Goal: Information Seeking & Learning: Check status

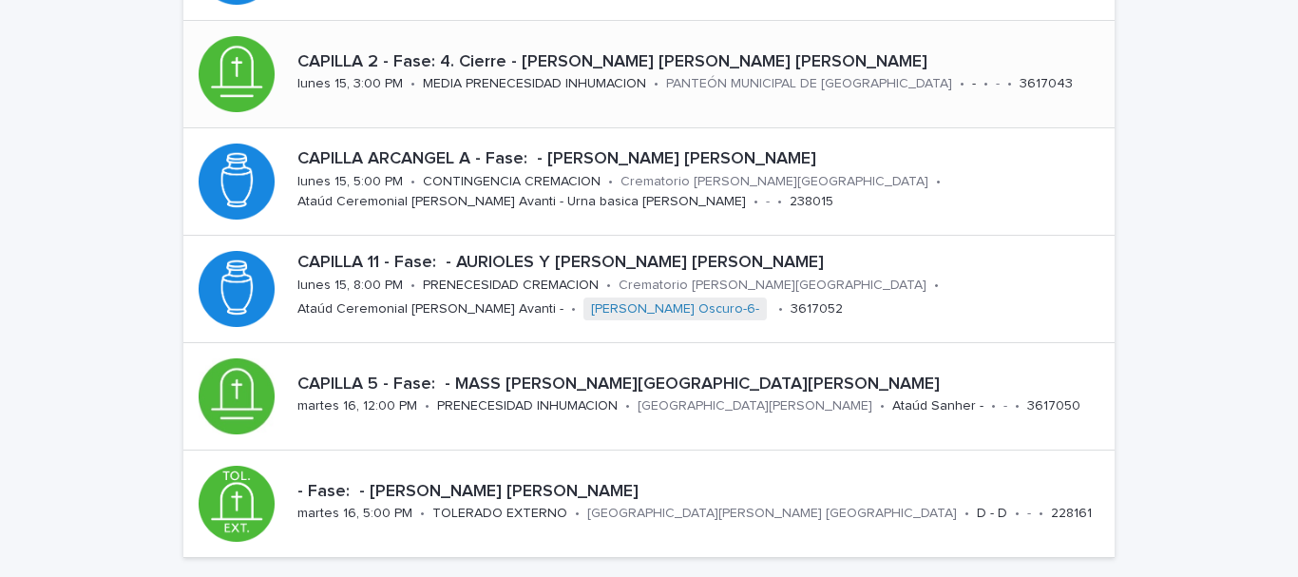
scroll to position [95, 0]
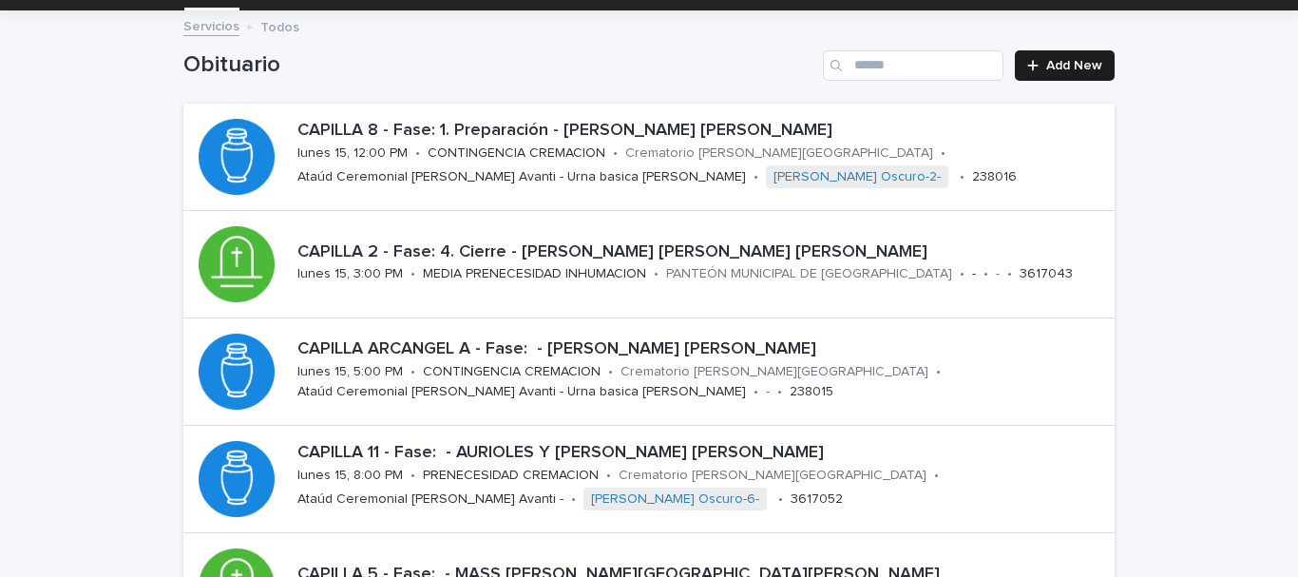
click at [116, 146] on div "Loading... Saving… Loading... Saving… Obituario Add New CAPILLA 8 - Fase: 1. Pr…" at bounding box center [649, 458] width 1298 height 893
click at [581, 470] on p "PRENECESIDAD CREMACION" at bounding box center [511, 476] width 176 height 16
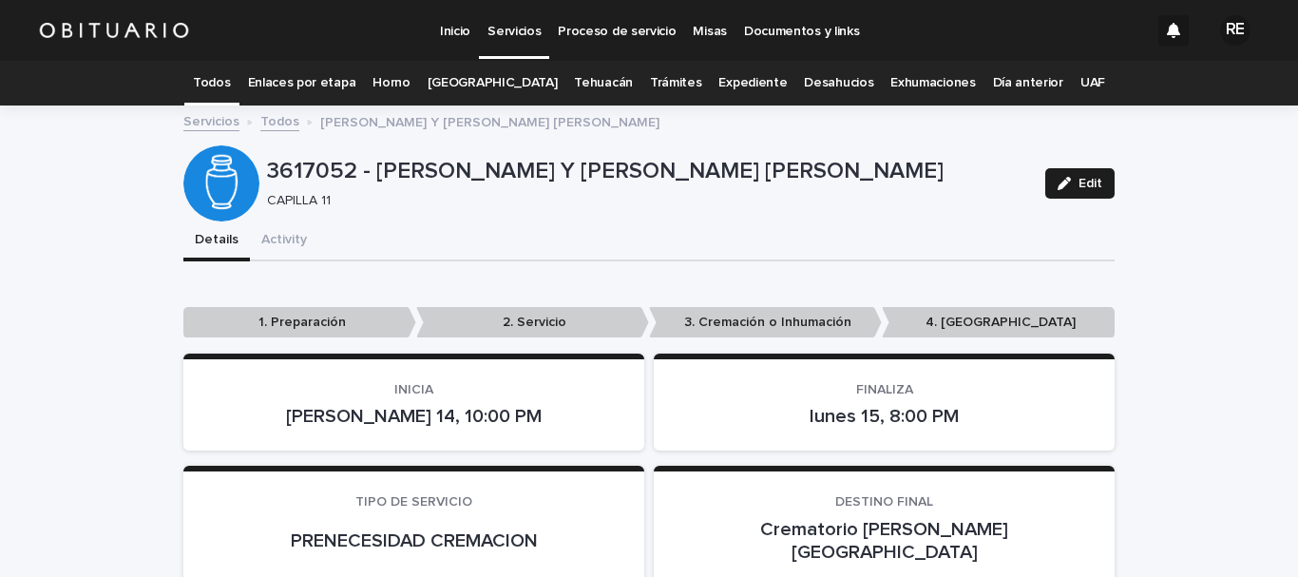
click at [221, 86] on link "Todos" at bounding box center [211, 83] width 37 height 45
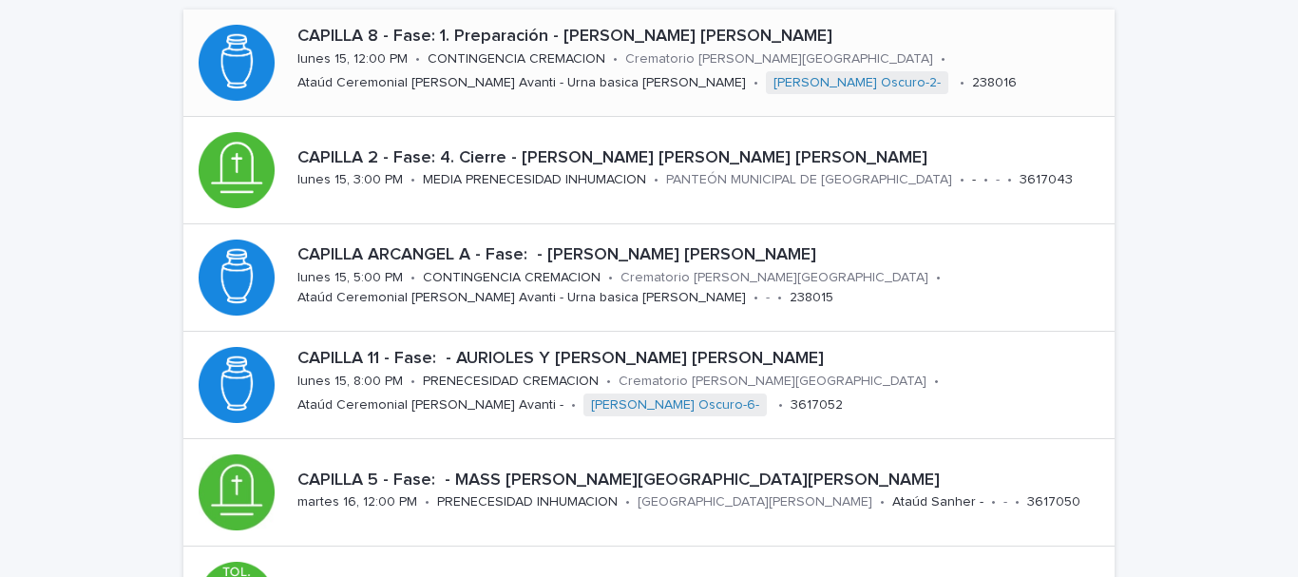
scroll to position [190, 0]
click at [406, 372] on div "CAPILLA 11 - Fase: - AURIOLES Y MELLADO JOSE LUIS lunes 15, 8:00 PM • PRENECESI…" at bounding box center [702, 383] width 825 height 86
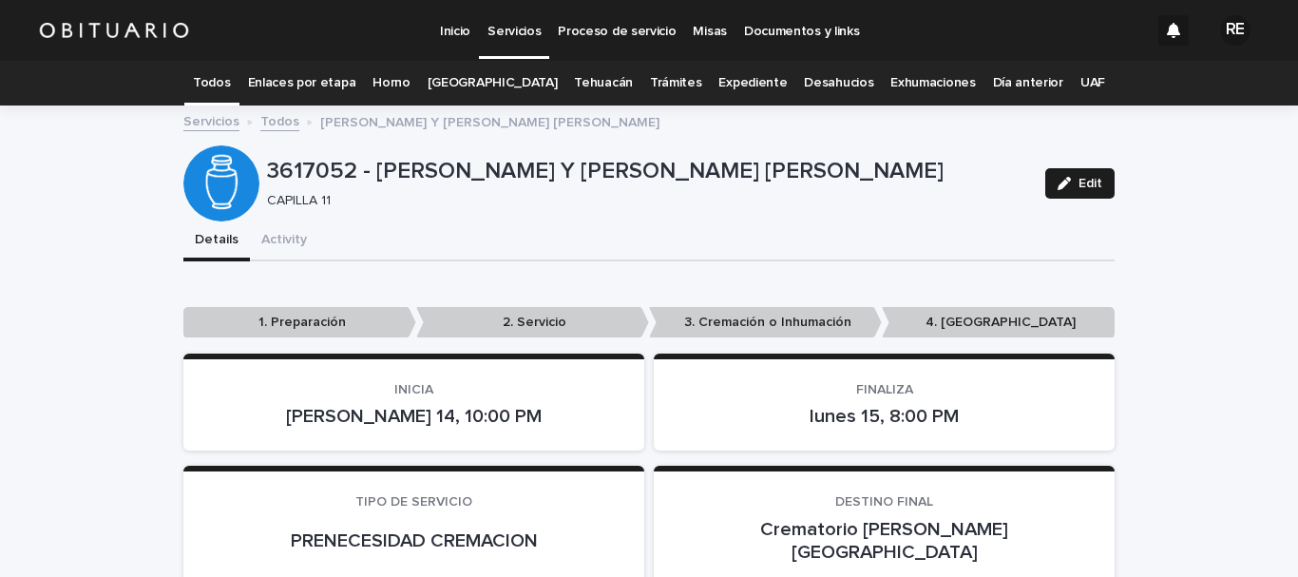
click at [230, 81] on link "Todos" at bounding box center [211, 83] width 37 height 45
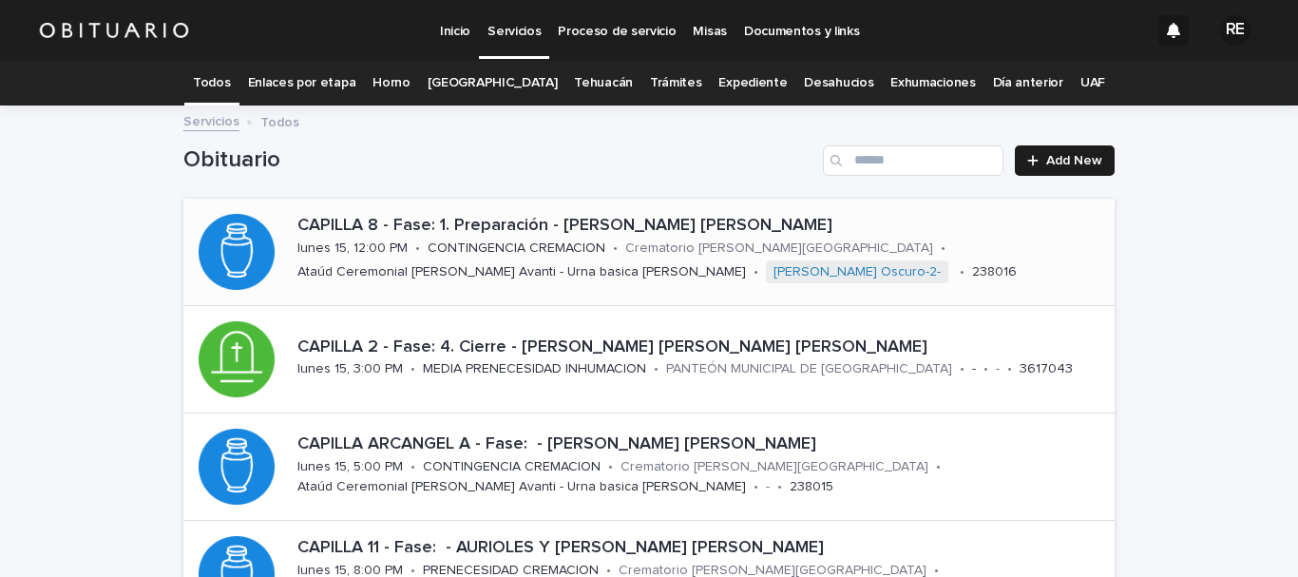
click at [451, 240] on p "CONTINGENCIA CREMACION" at bounding box center [517, 248] width 178 height 16
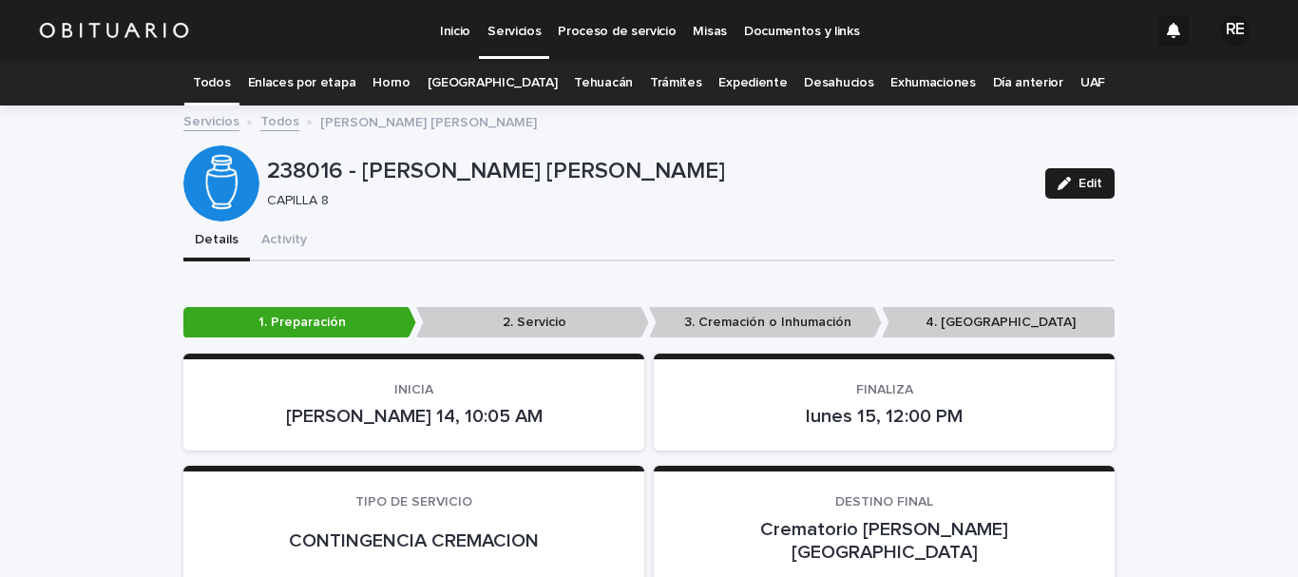
click at [230, 79] on link "Todos" at bounding box center [211, 83] width 37 height 45
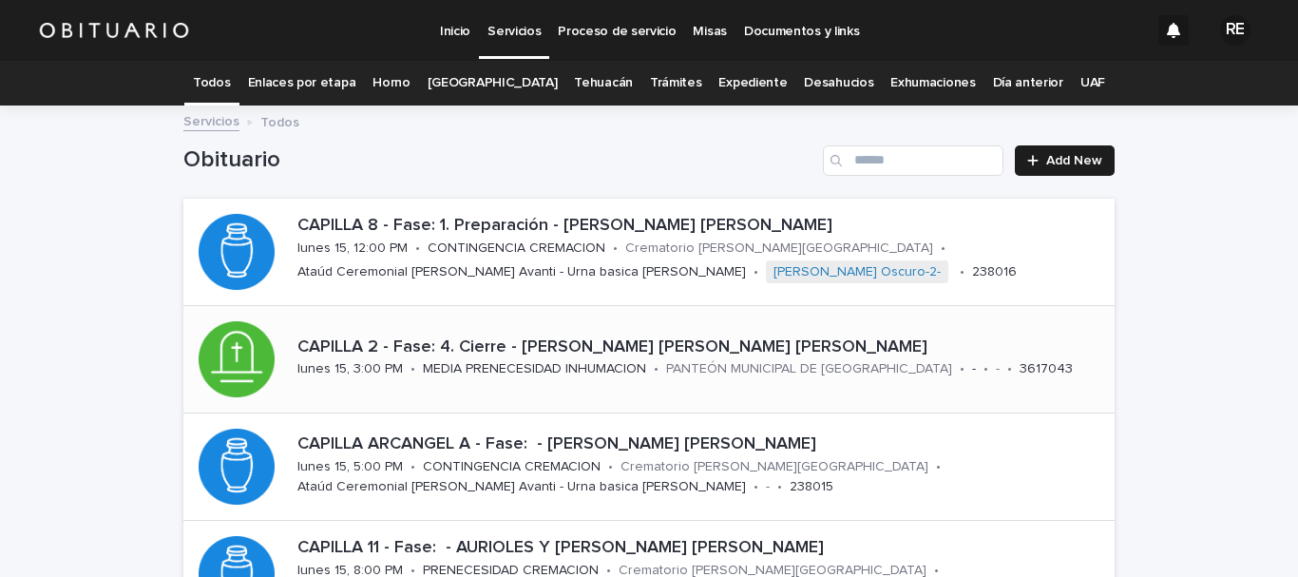
click at [576, 337] on p "CAPILLA 2 - Fase: 4. Cierre - AQUINO GIL CARMINA JUDITH" at bounding box center [703, 347] width 810 height 21
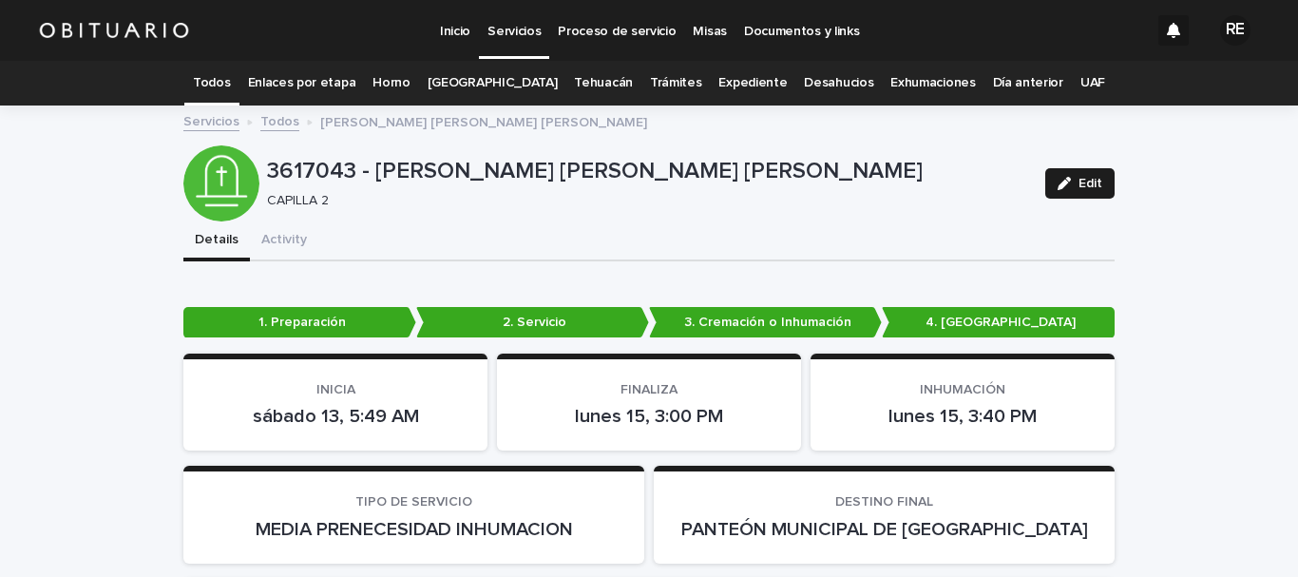
click at [230, 80] on link "Todos" at bounding box center [211, 83] width 37 height 45
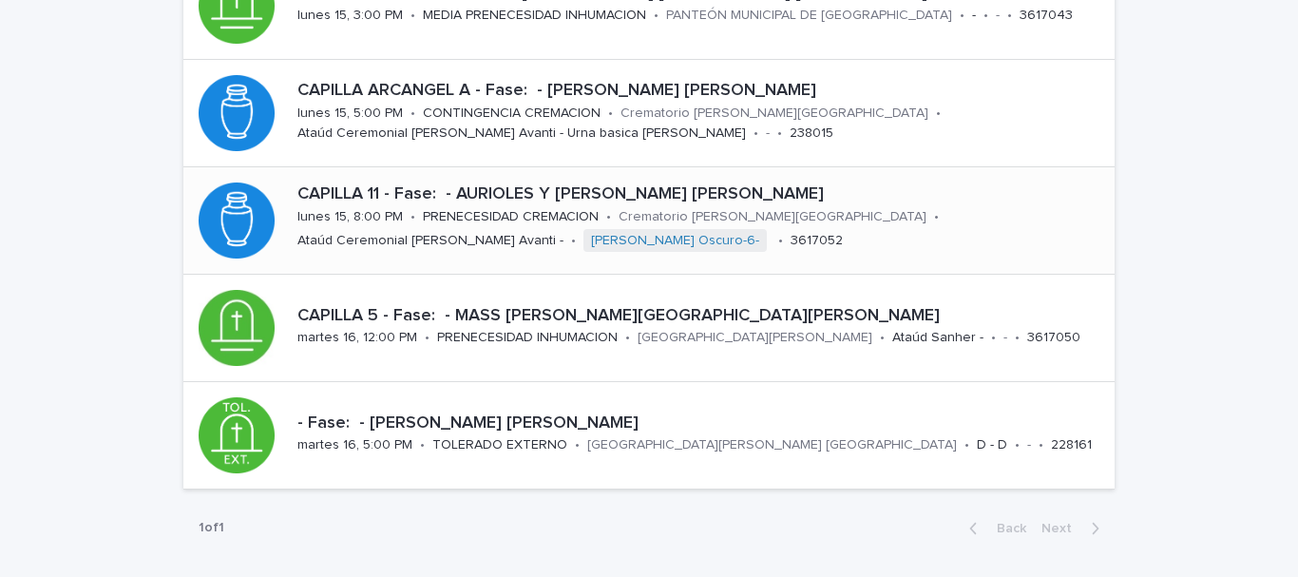
scroll to position [380, 0]
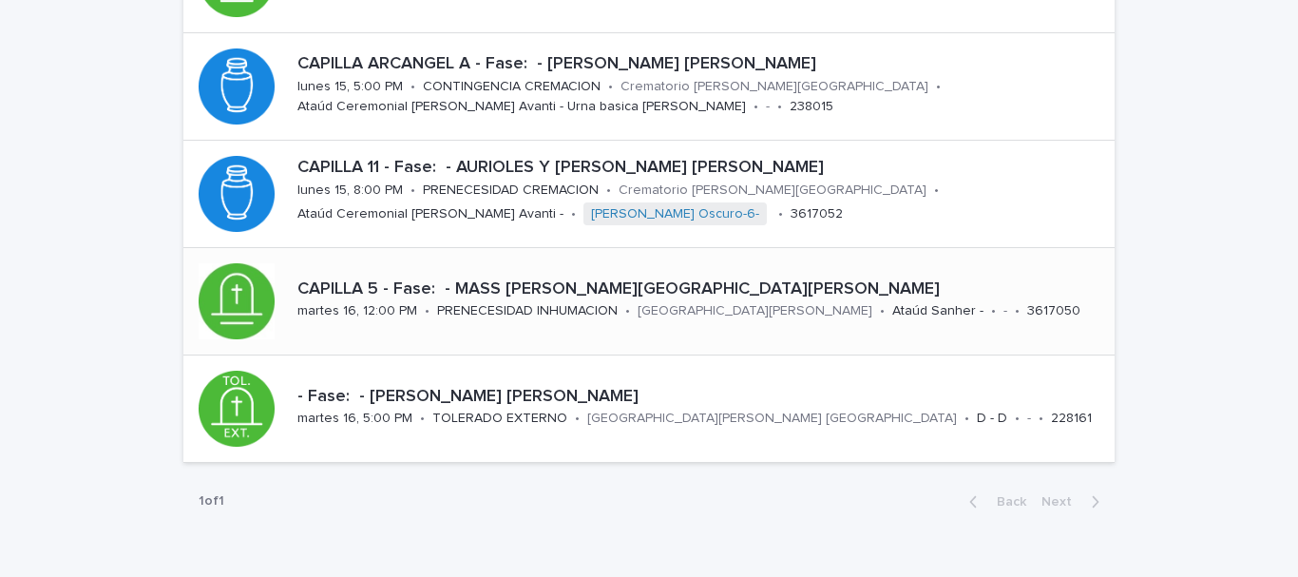
click at [488, 305] on p "PRENECESIDAD INHUMACION" at bounding box center [527, 311] width 181 height 16
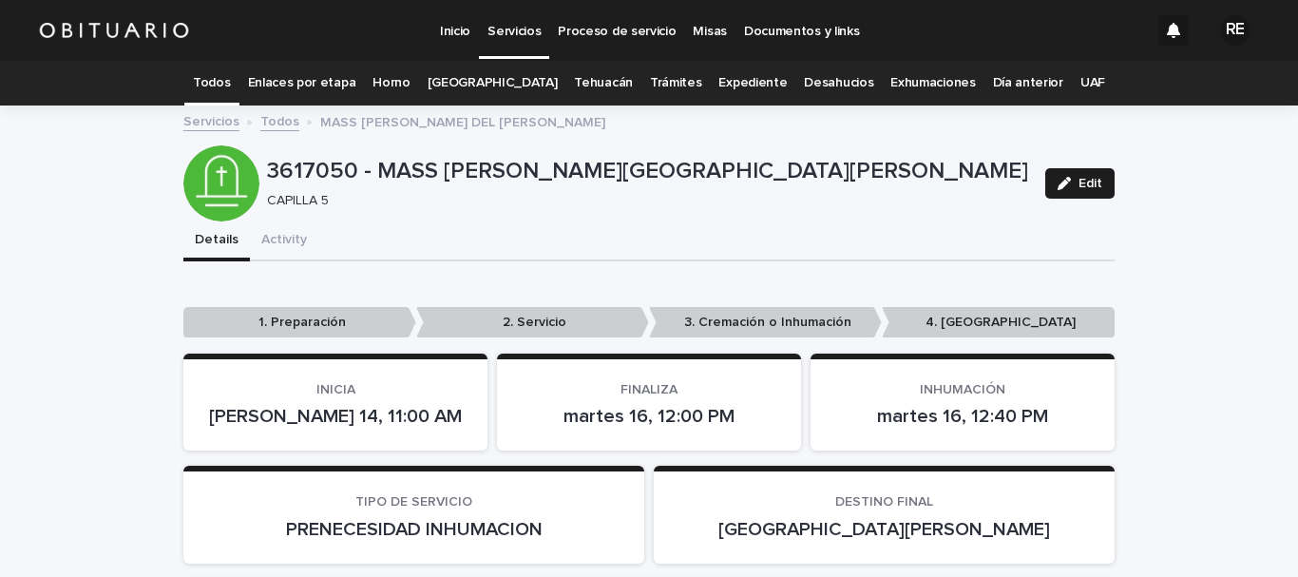
click at [230, 86] on link "Todos" at bounding box center [211, 83] width 37 height 45
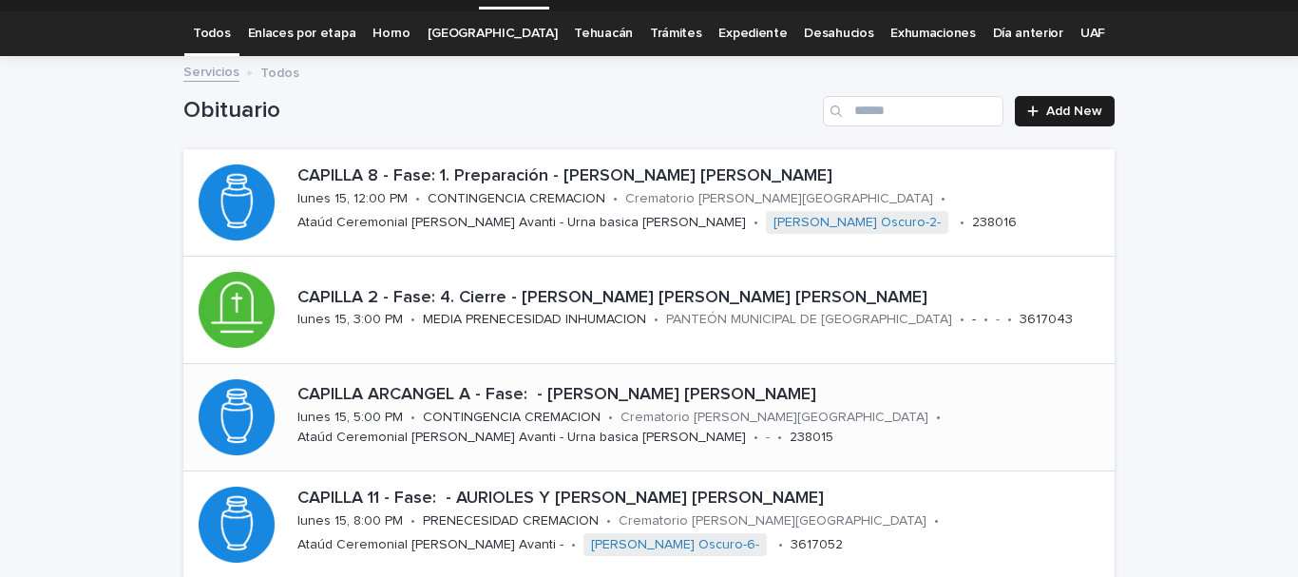
scroll to position [95, 0]
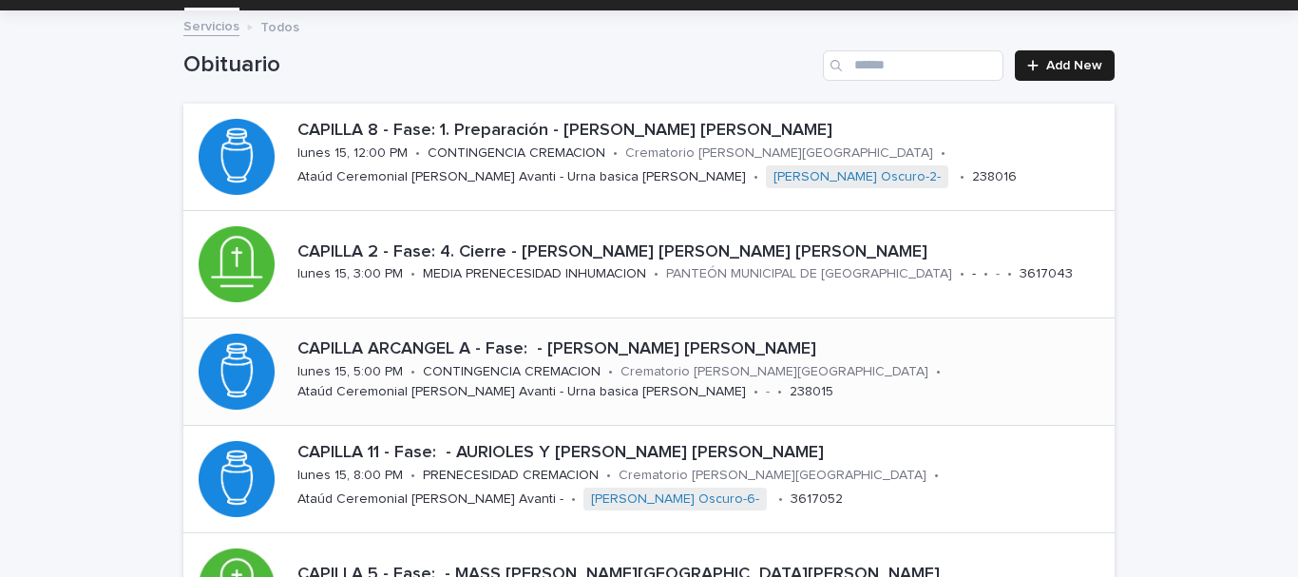
click at [391, 343] on p "[PERSON_NAME] A - Fase: - [PERSON_NAME]" at bounding box center [703, 349] width 810 height 21
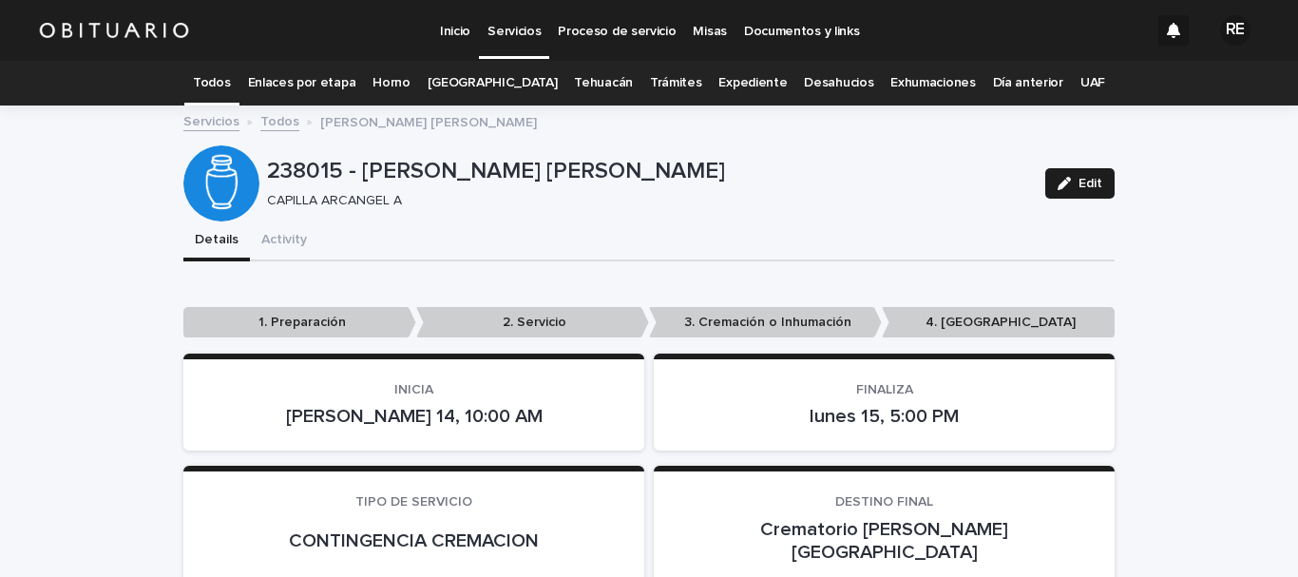
click at [230, 80] on link "Todos" at bounding box center [211, 83] width 37 height 45
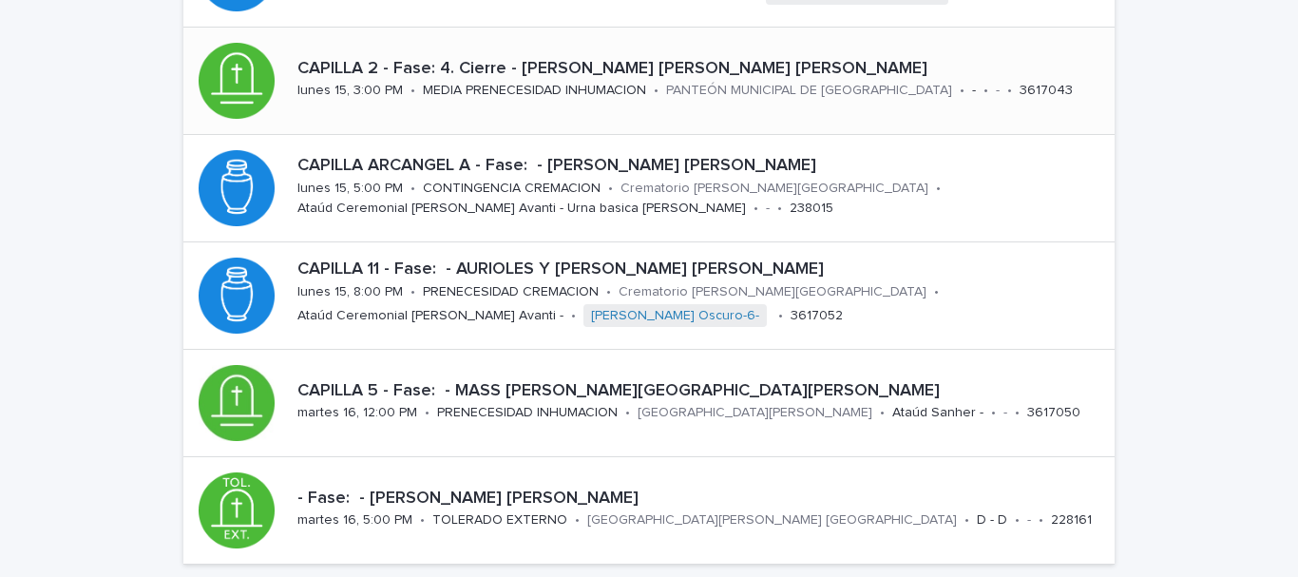
scroll to position [285, 0]
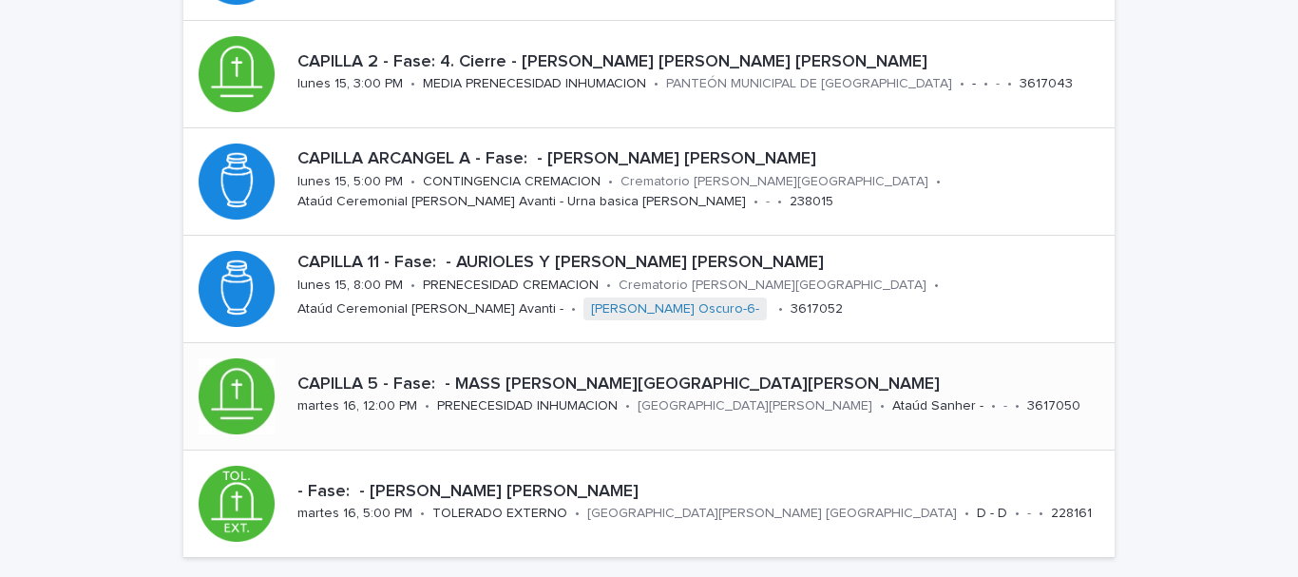
click at [447, 388] on p "CAPILLA 5 - Fase: - MASS [GEOGRAPHIC_DATA][PERSON_NAME]" at bounding box center [703, 384] width 810 height 21
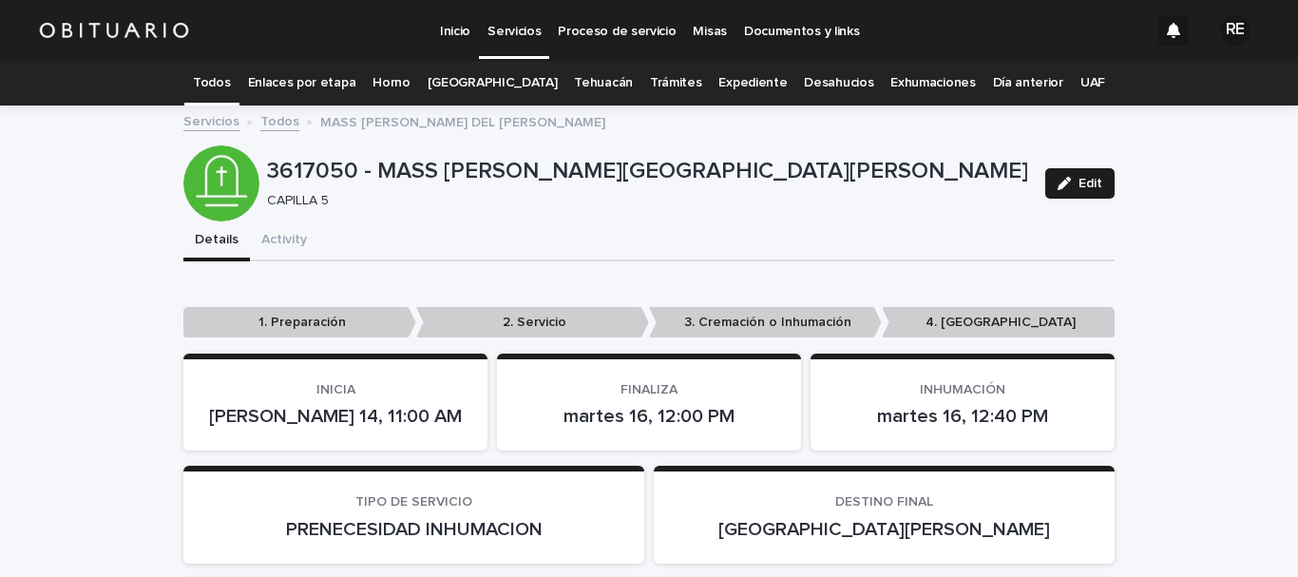
click at [230, 73] on link "Todos" at bounding box center [211, 83] width 37 height 45
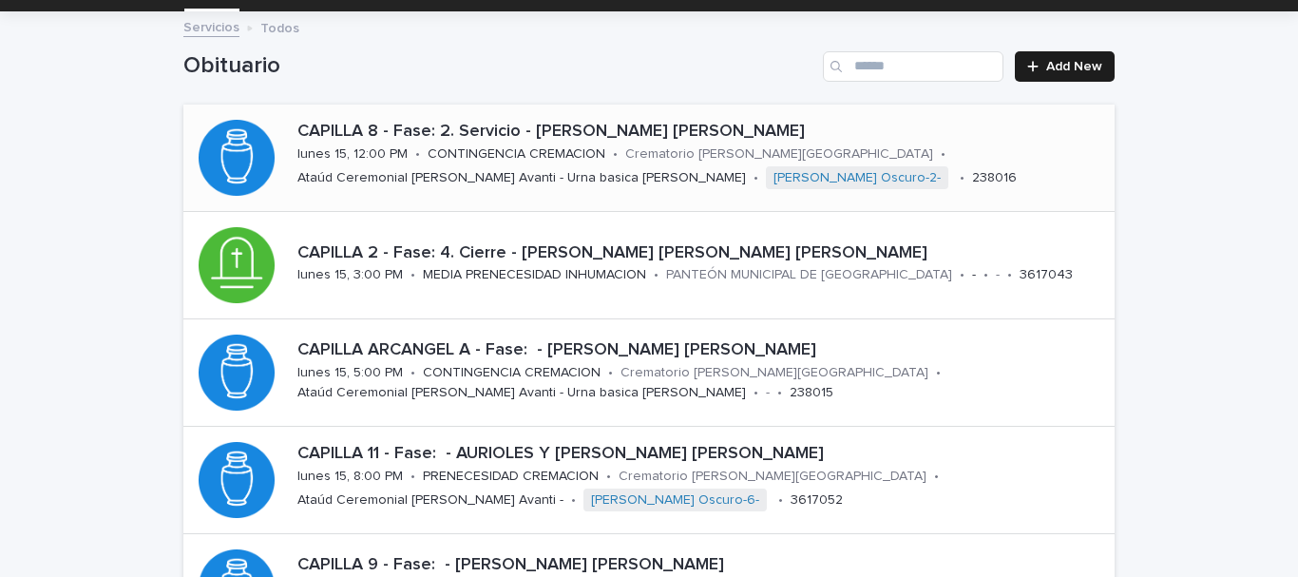
scroll to position [95, 0]
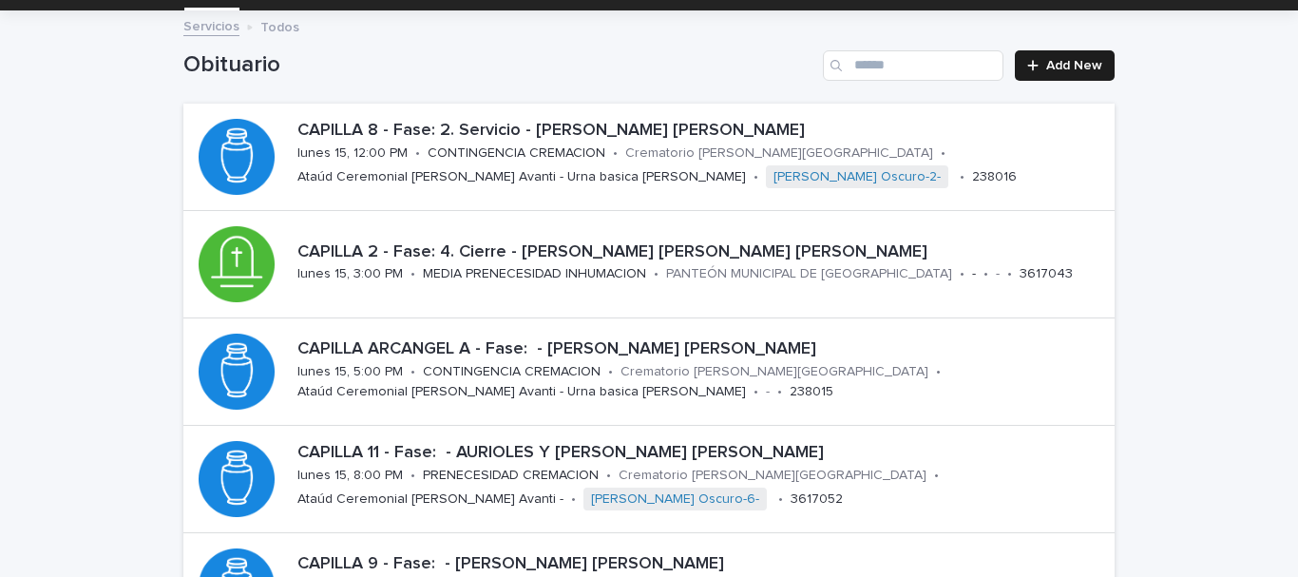
click at [1151, 126] on div "Loading... Saving… Loading... Saving… Obituario Add New CAPILLA 8 - Fase: 2. Se…" at bounding box center [649, 512] width 1298 height 1001
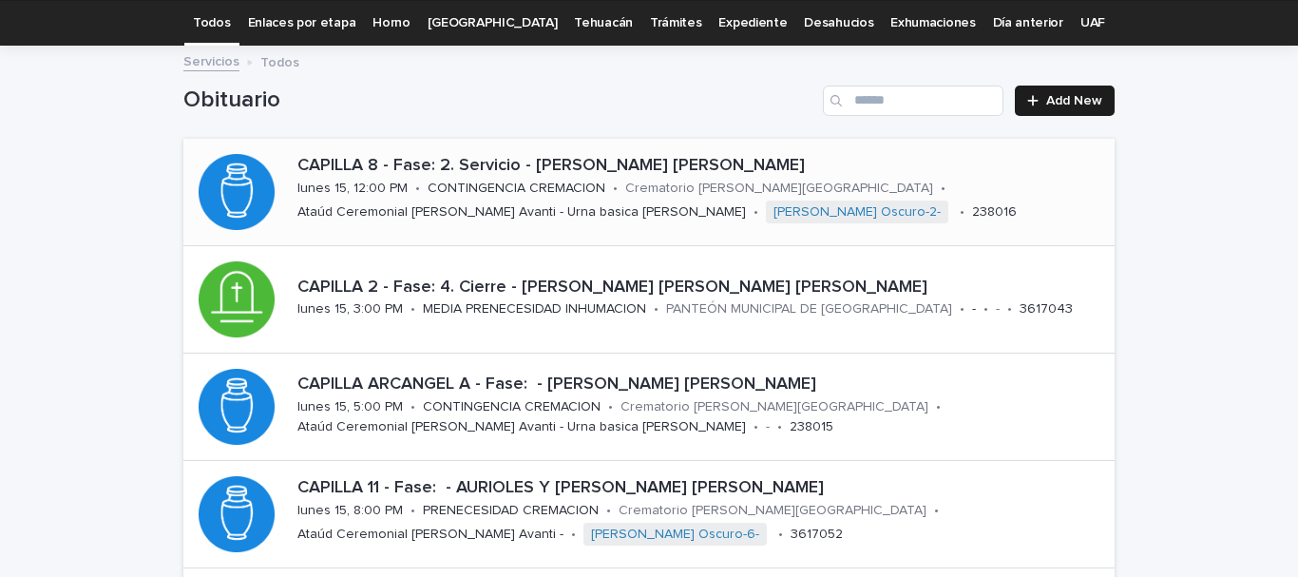
scroll to position [0, 0]
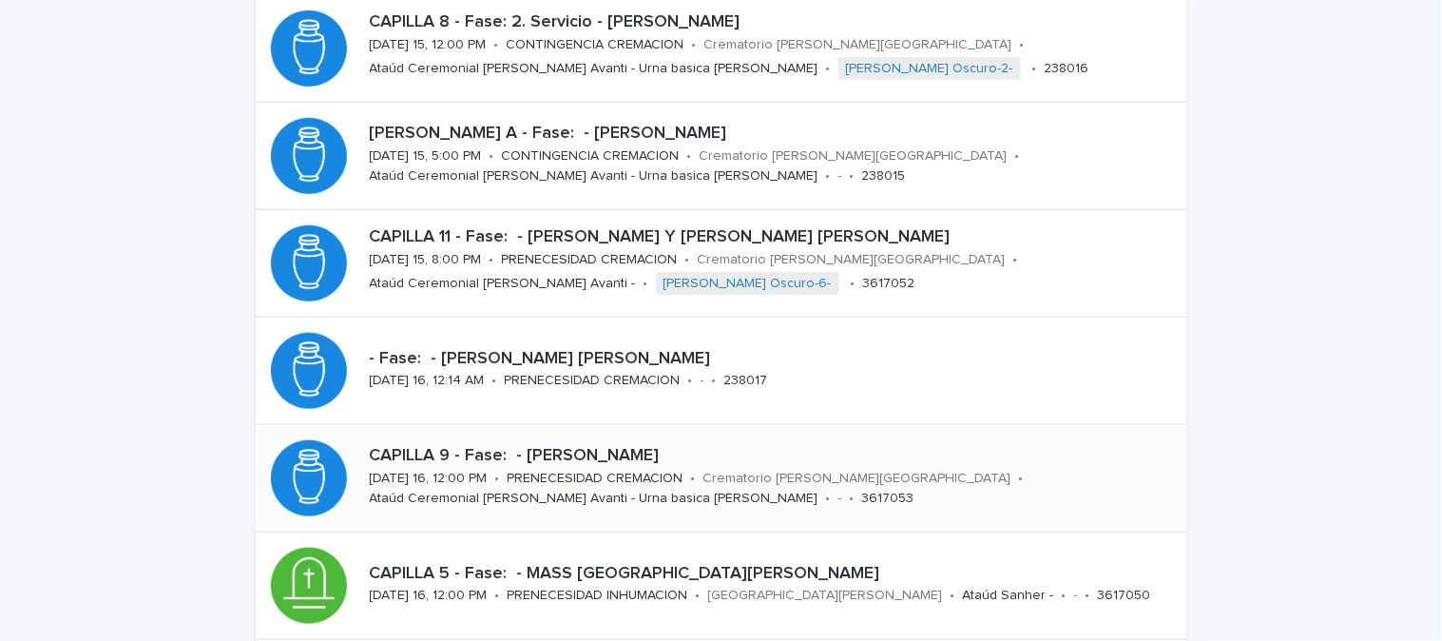
scroll to position [195, 0]
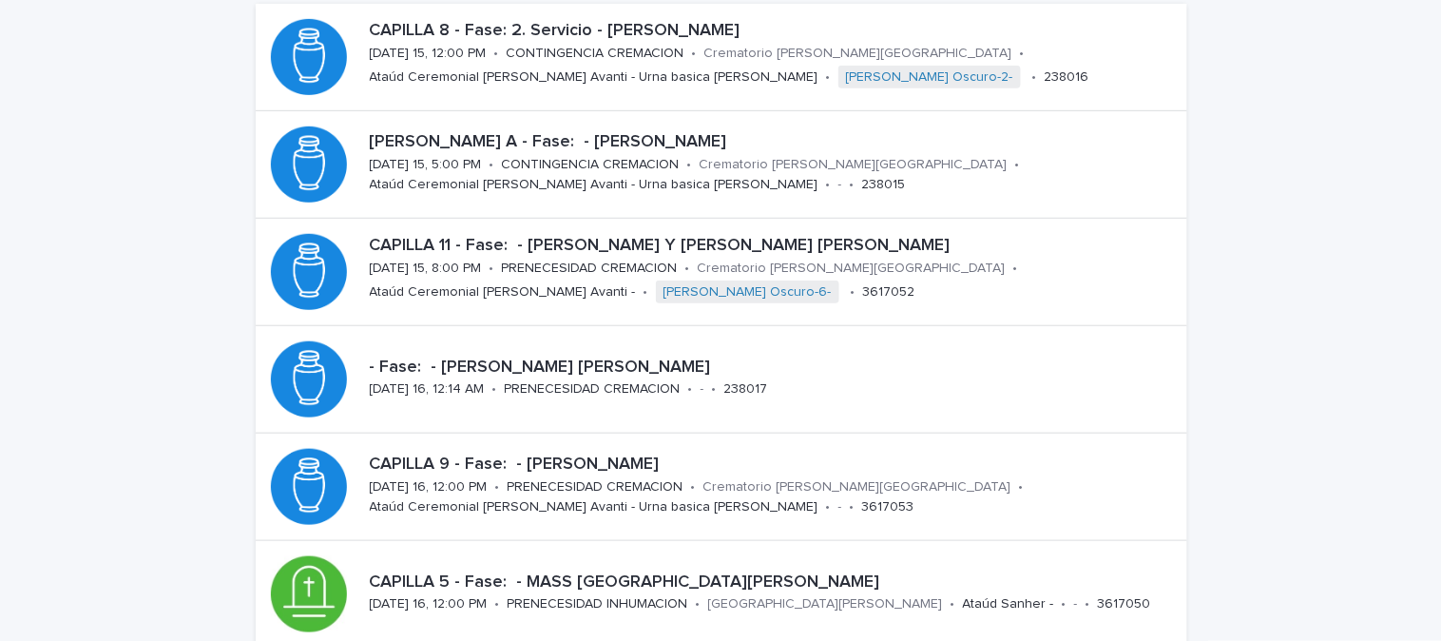
click at [1277, 172] on div "Loading... Saving… Loading... Saving… Obituario Add New CAPILLA 8 - Fase: 2. Se…" at bounding box center [721, 413] width 1442 height 1001
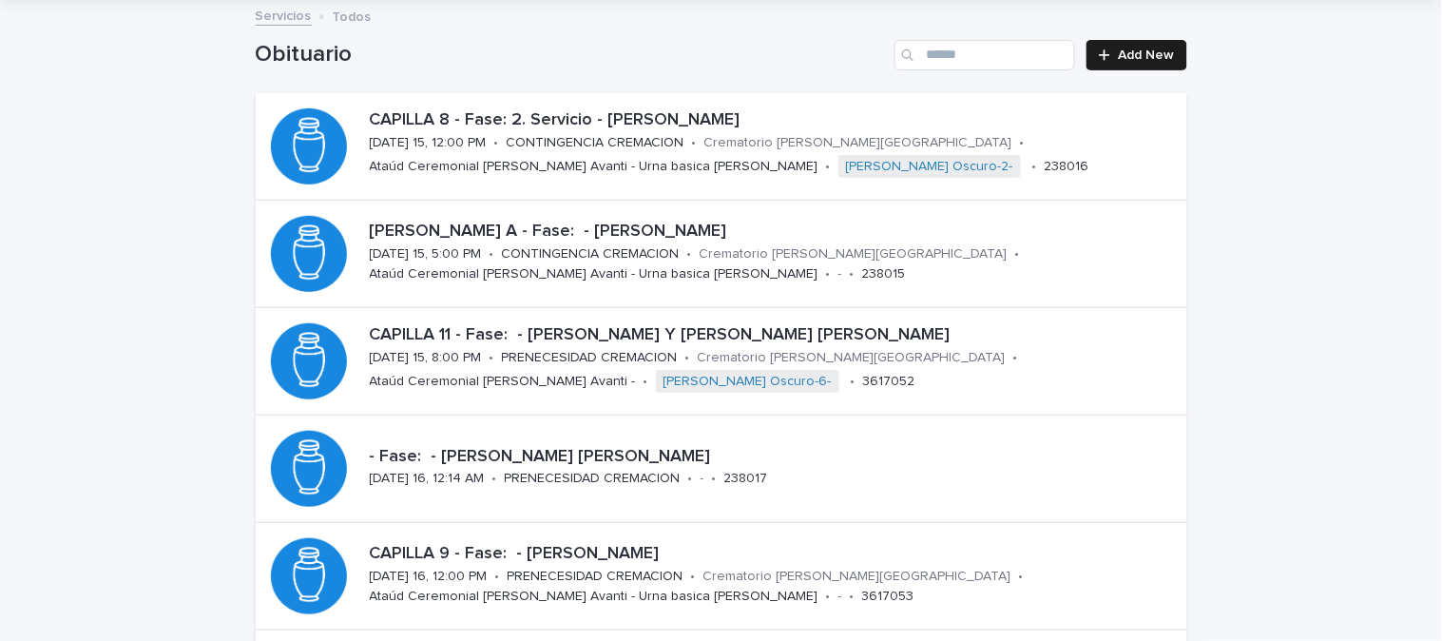
scroll to position [211, 0]
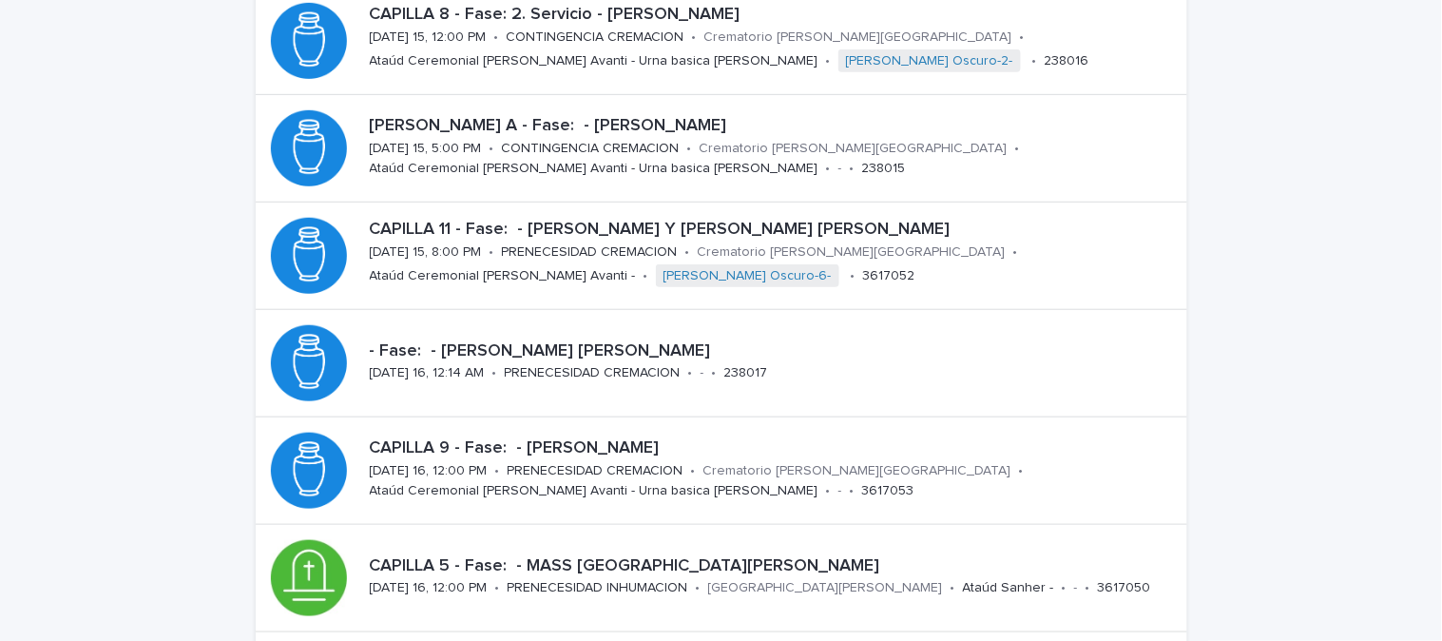
click at [1297, 231] on div "Loading... Saving… Loading... Saving… Obituario Add New CAPILLA 8 - Fase: 2. Se…" at bounding box center [721, 396] width 1442 height 1001
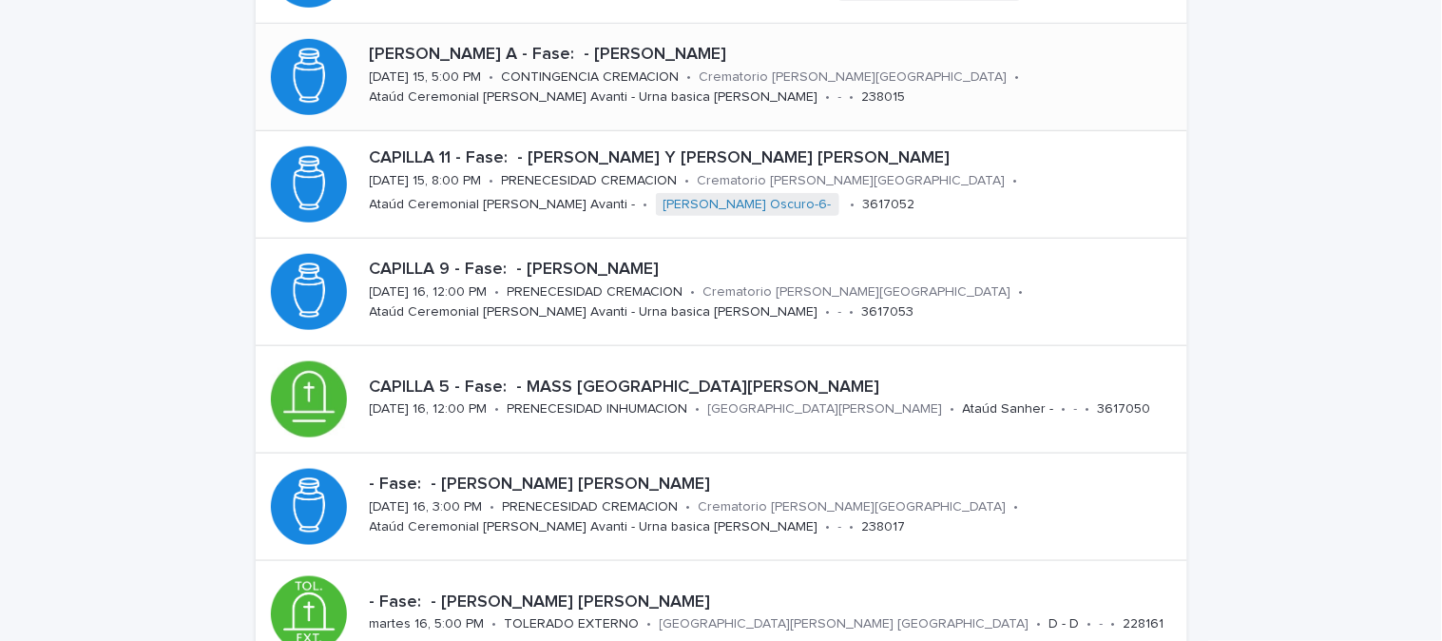
scroll to position [283, 0]
click at [80, 278] on div "Loading... Saving… Loading... Saving… Obituario Add New CAPILLA 8 - Fase: 2. Se…" at bounding box center [721, 324] width 1442 height 1001
click at [1287, 198] on div "Loading... Saving… Loading... Saving… Obituario Add New CAPILLA 8 - Fase: 2. Se…" at bounding box center [721, 324] width 1442 height 1001
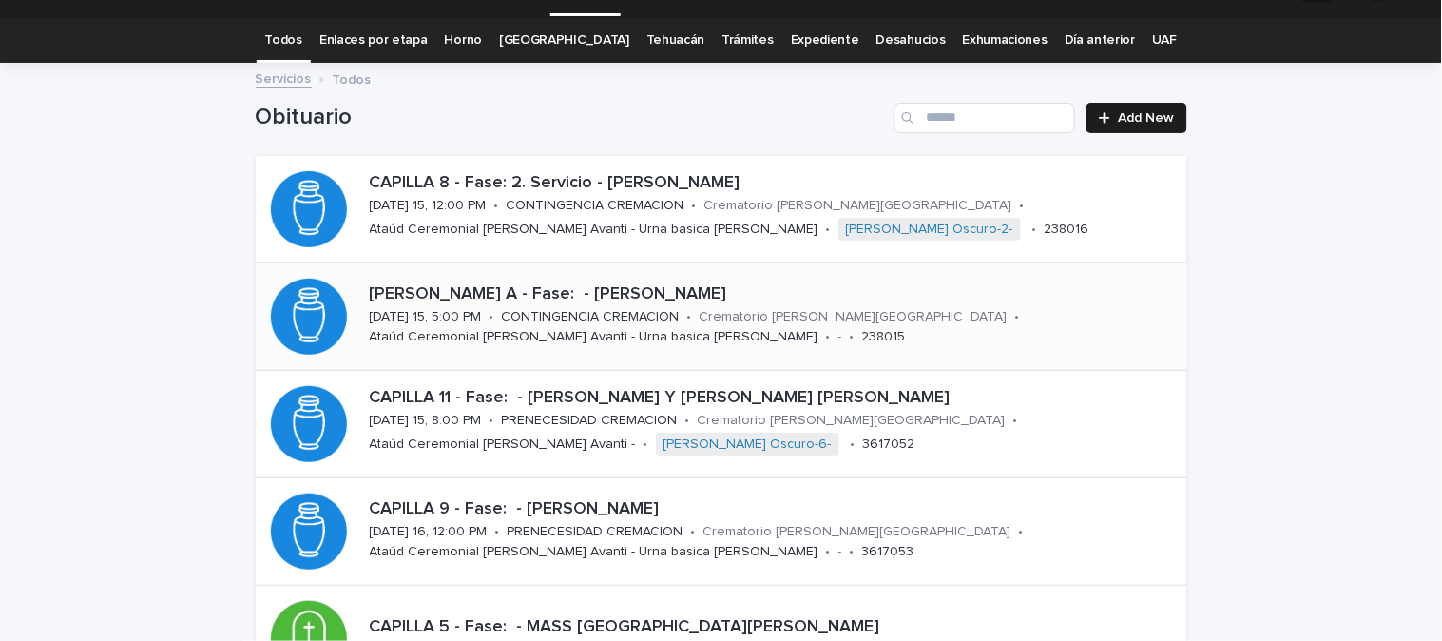
scroll to position [0, 0]
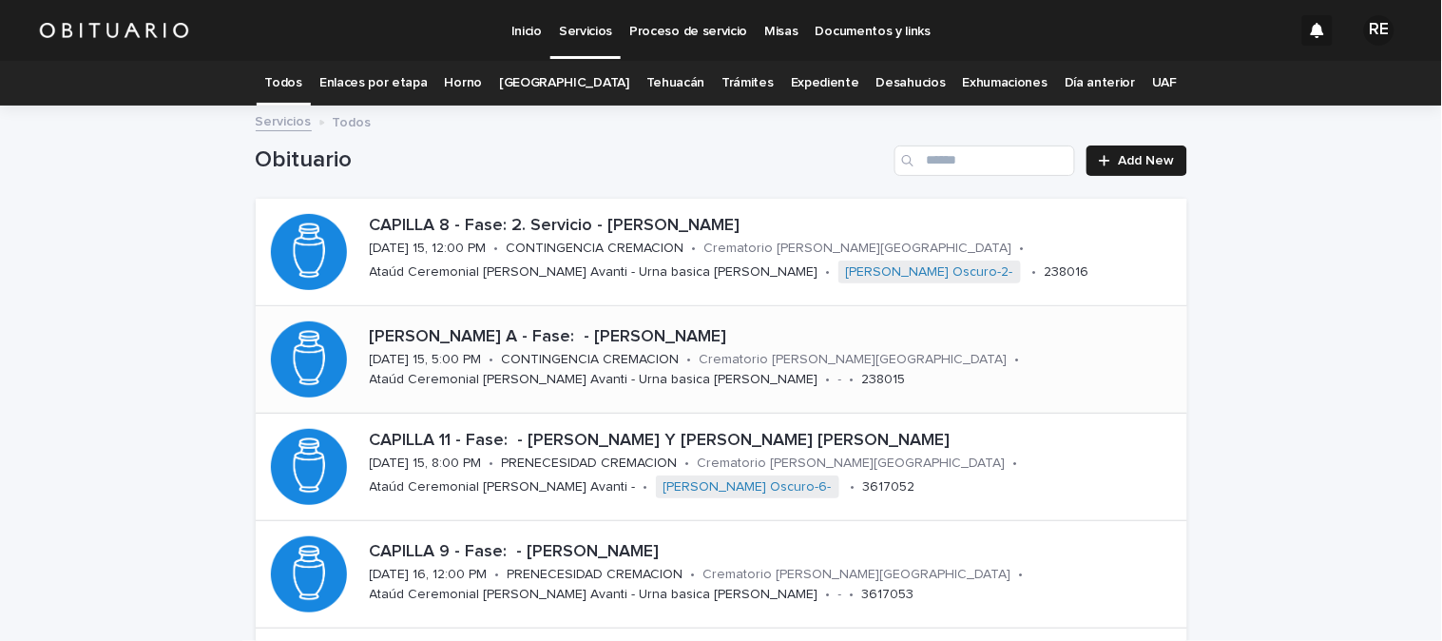
click at [725, 82] on link "Trámites" at bounding box center [747, 83] width 52 height 45
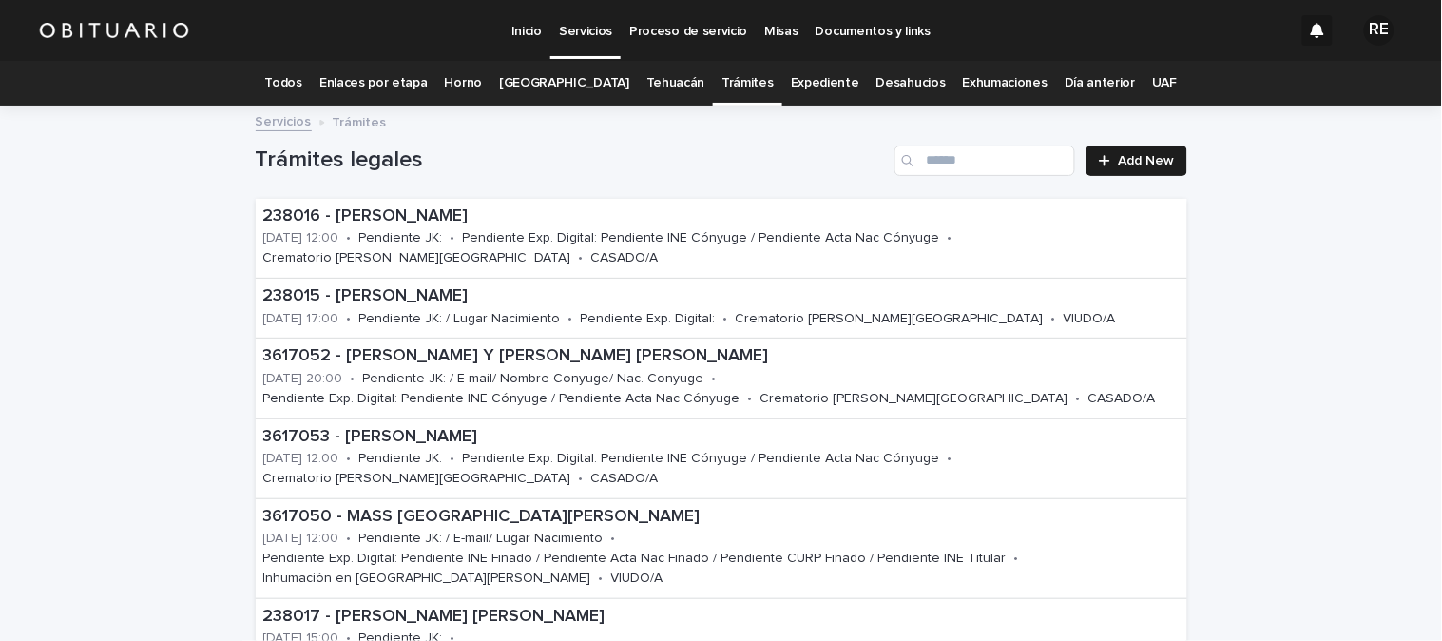
click at [791, 80] on link "Expediente" at bounding box center [825, 83] width 68 height 45
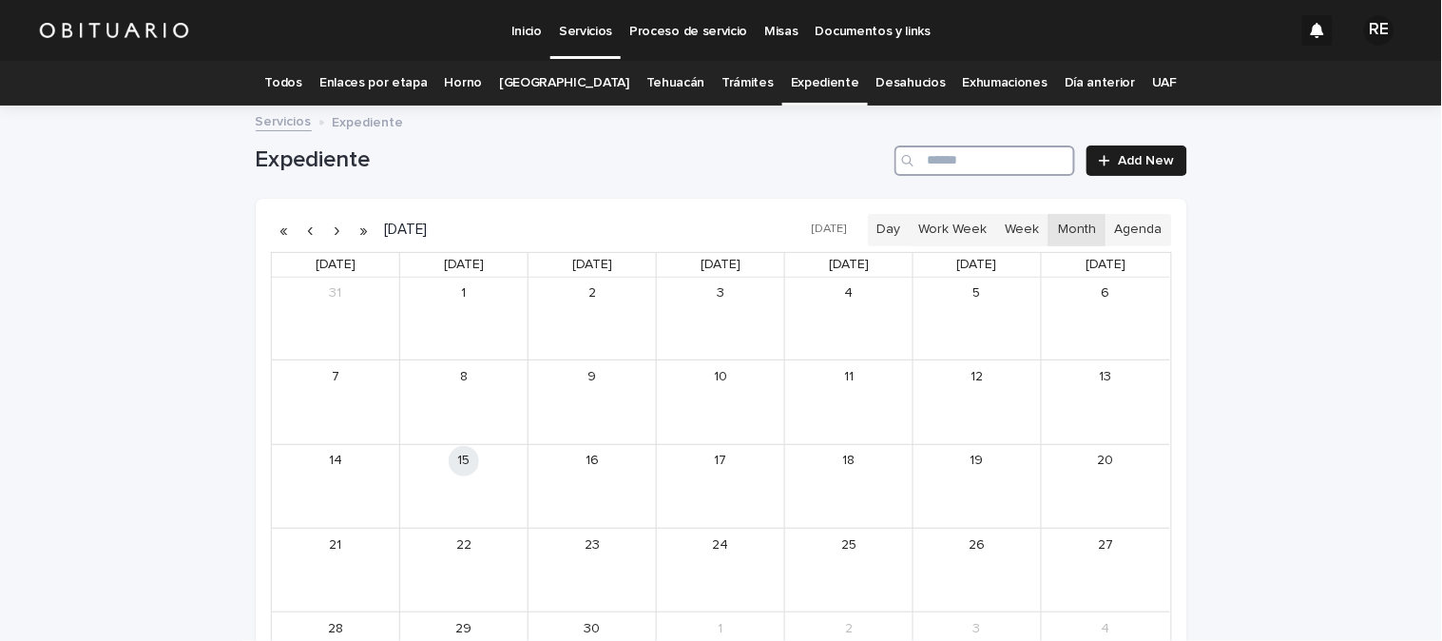
click at [932, 171] on input "Search" at bounding box center [984, 160] width 181 height 30
click at [947, 165] on input "*****" at bounding box center [984, 160] width 181 height 30
click at [716, 406] on div "[PERSON_NAME] [PERSON_NAME]" at bounding box center [742, 401] width 82 height 13
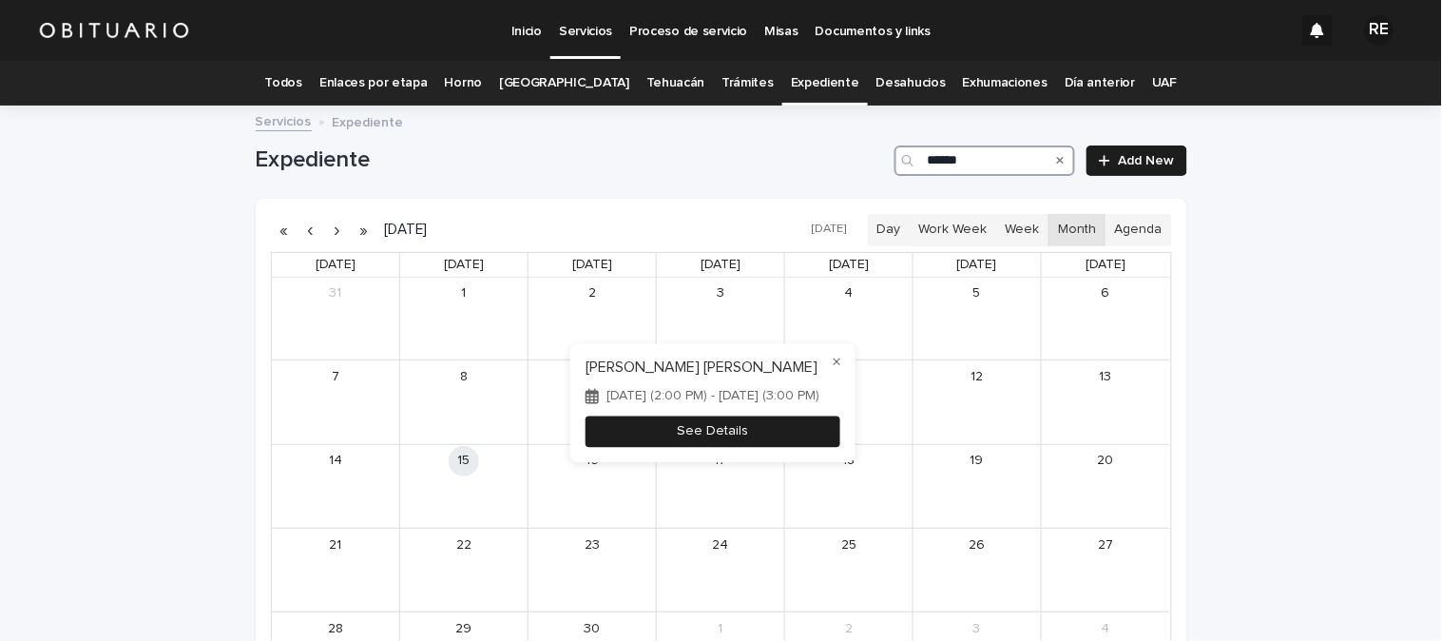
type input "******"
click at [730, 432] on button "See Details" at bounding box center [713, 430] width 255 height 31
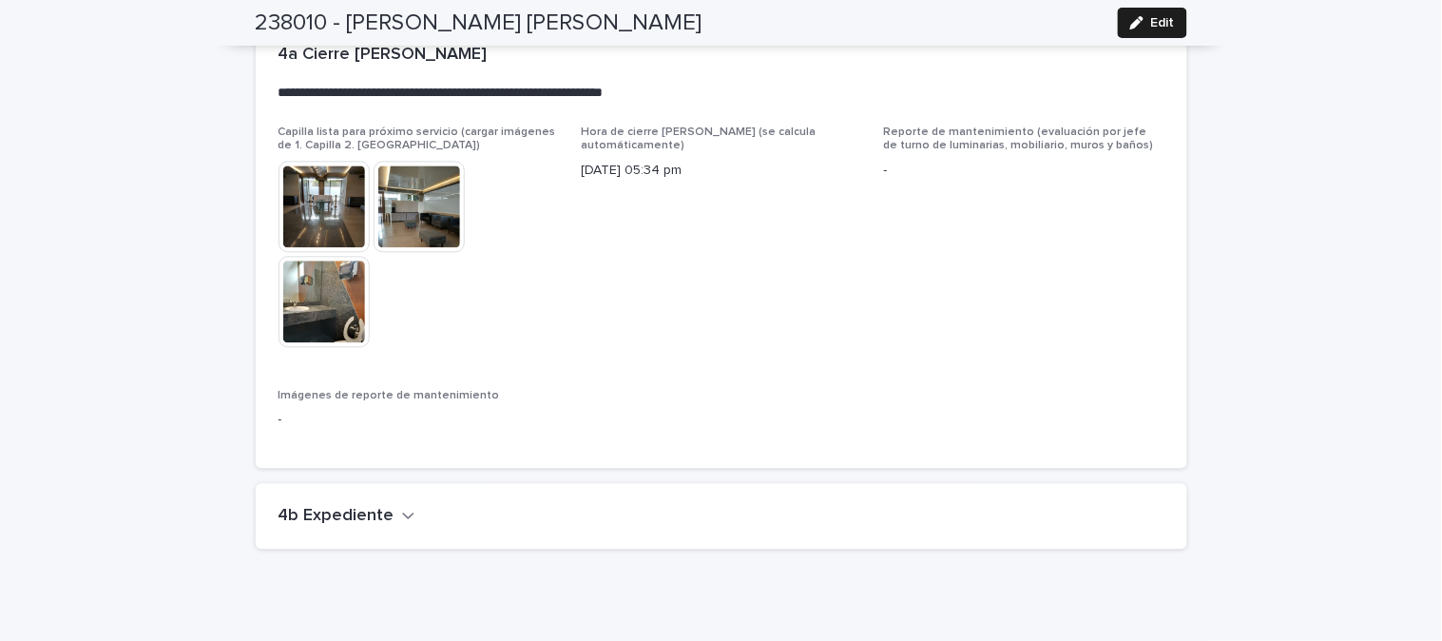
scroll to position [4646, 0]
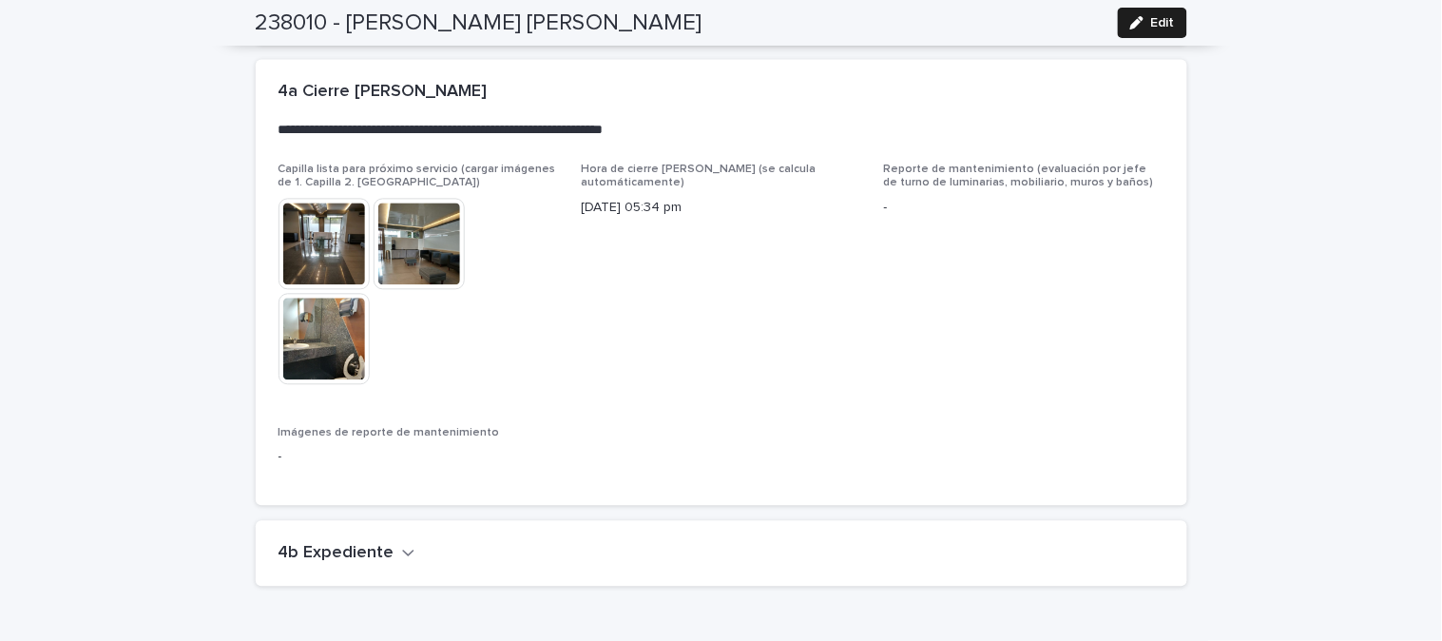
click at [404, 554] on div "4b Expediente" at bounding box center [717, 553] width 878 height 21
click at [402, 554] on icon "button" at bounding box center [408, 552] width 13 height 17
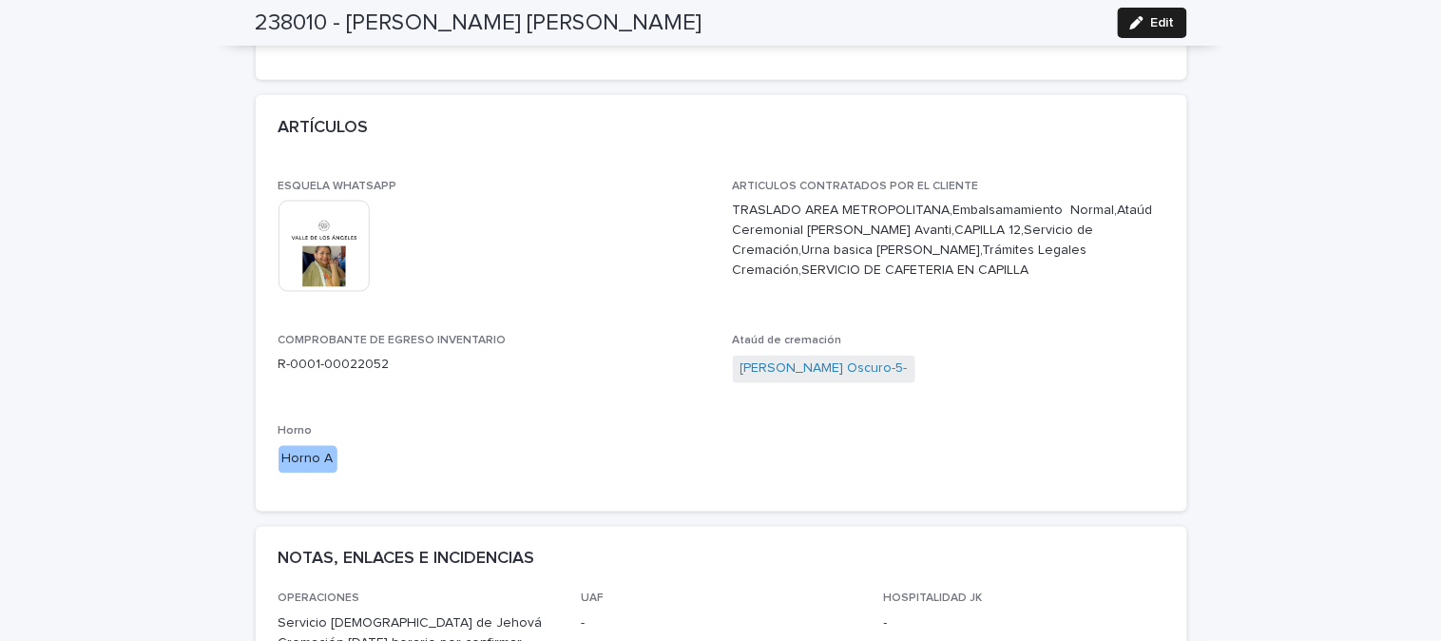
scroll to position [0, 0]
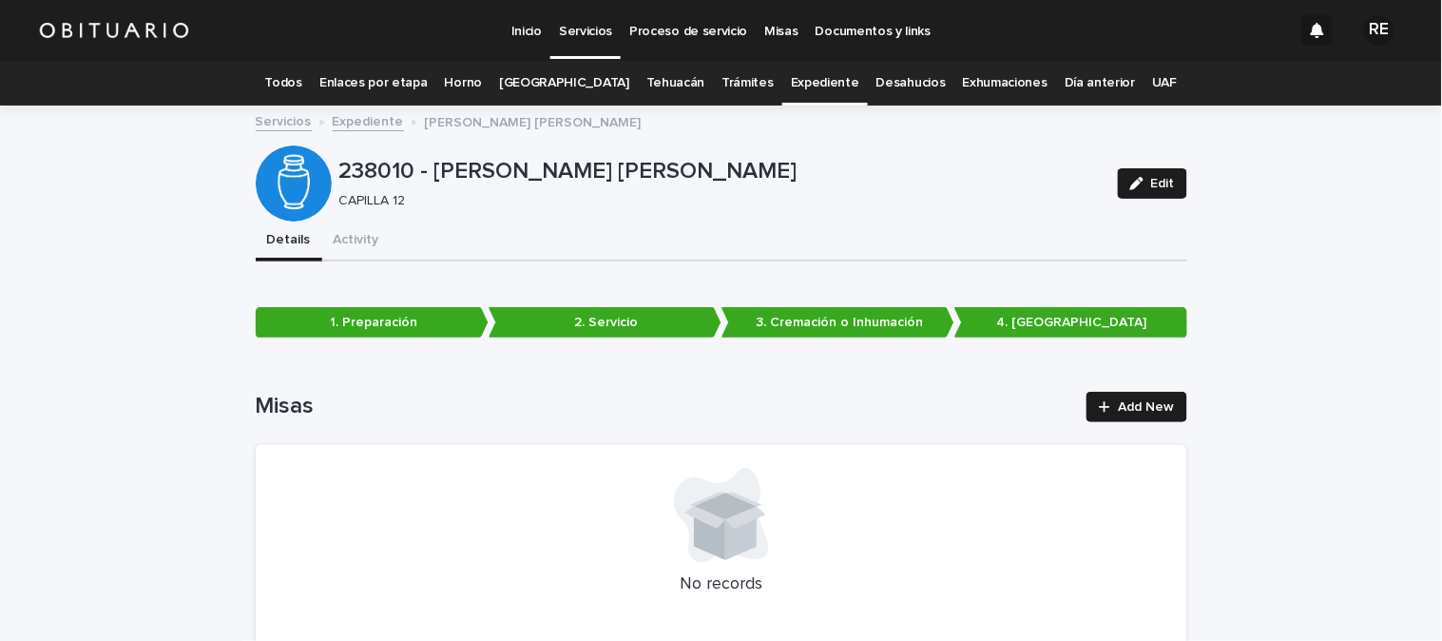
click at [302, 83] on link "Todos" at bounding box center [283, 83] width 37 height 45
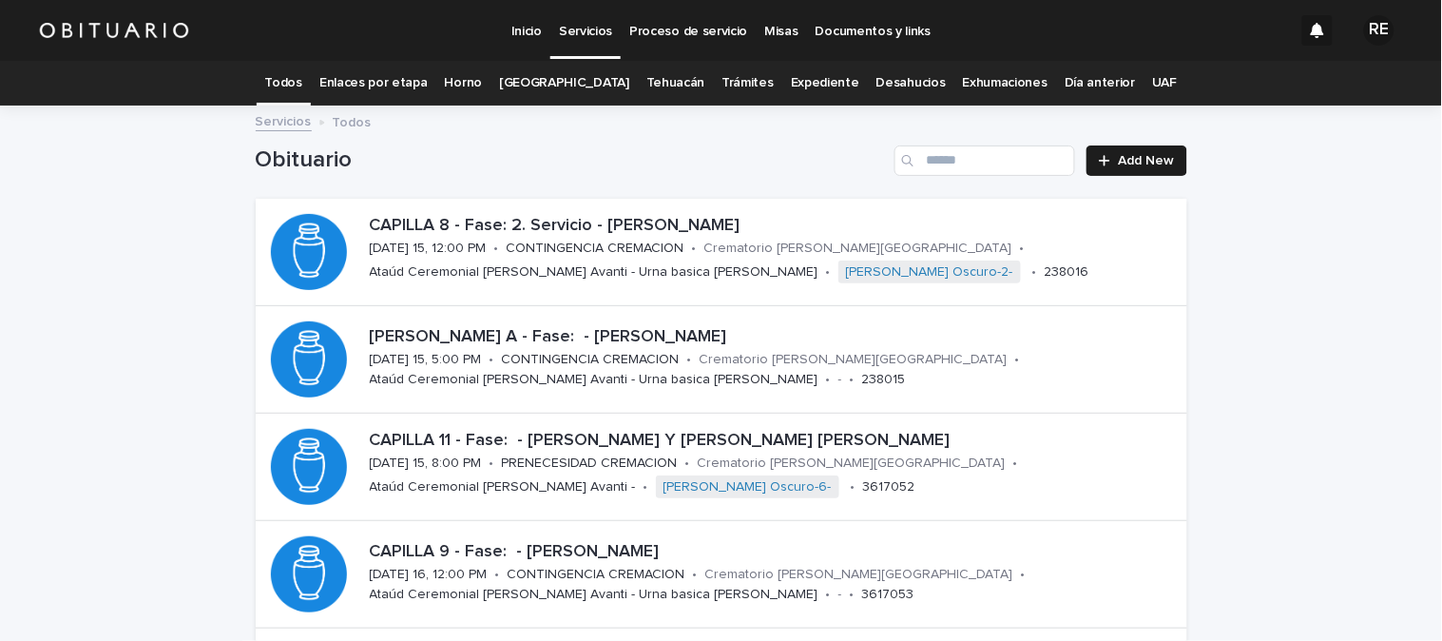
click at [876, 86] on link "Desahucios" at bounding box center [910, 83] width 69 height 45
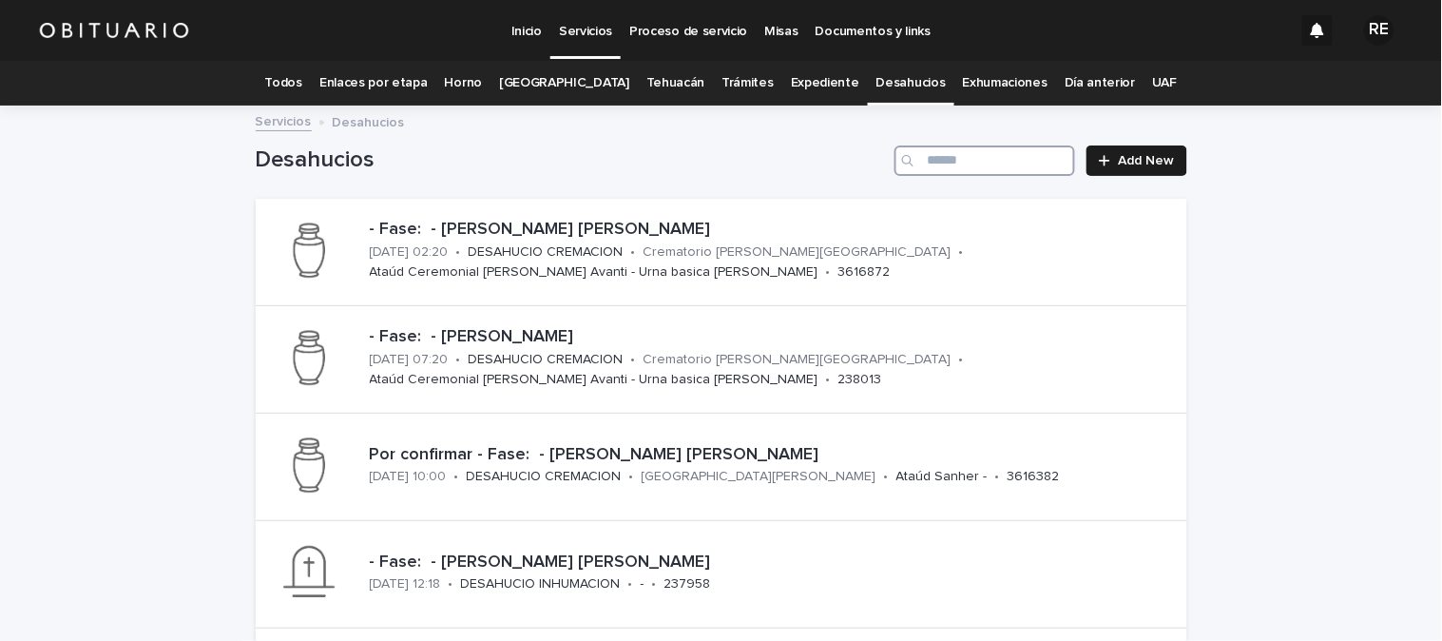
click at [1003, 171] on input "Search" at bounding box center [984, 160] width 181 height 30
click at [798, 81] on link "Expediente" at bounding box center [825, 83] width 68 height 45
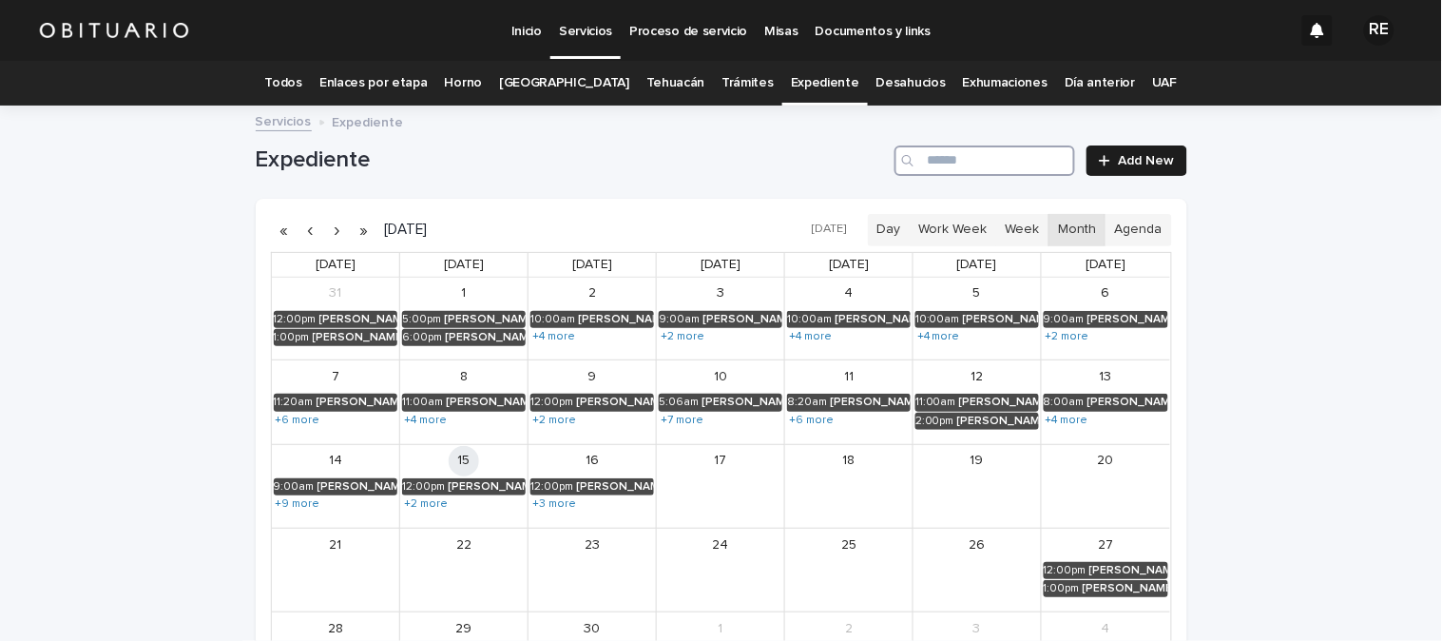
click at [1011, 149] on input "Search" at bounding box center [984, 160] width 181 height 30
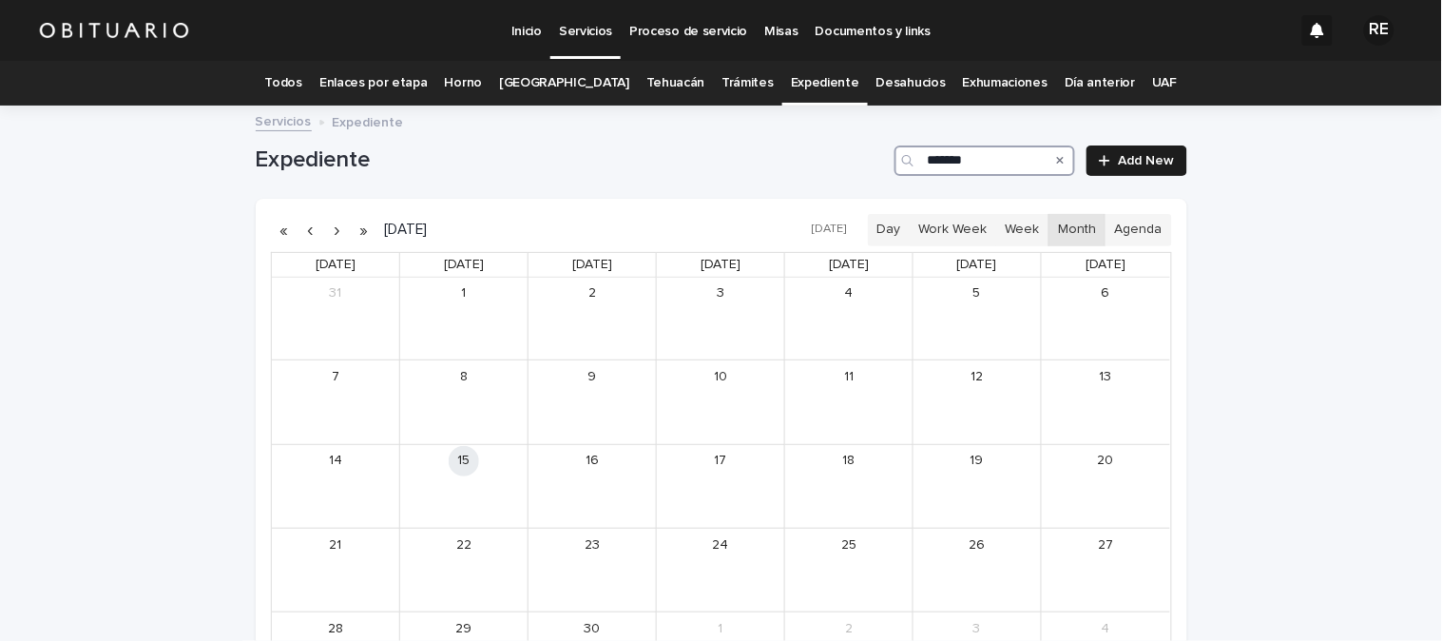
type input "*******"
click at [298, 231] on button "button" at bounding box center [311, 230] width 27 height 30
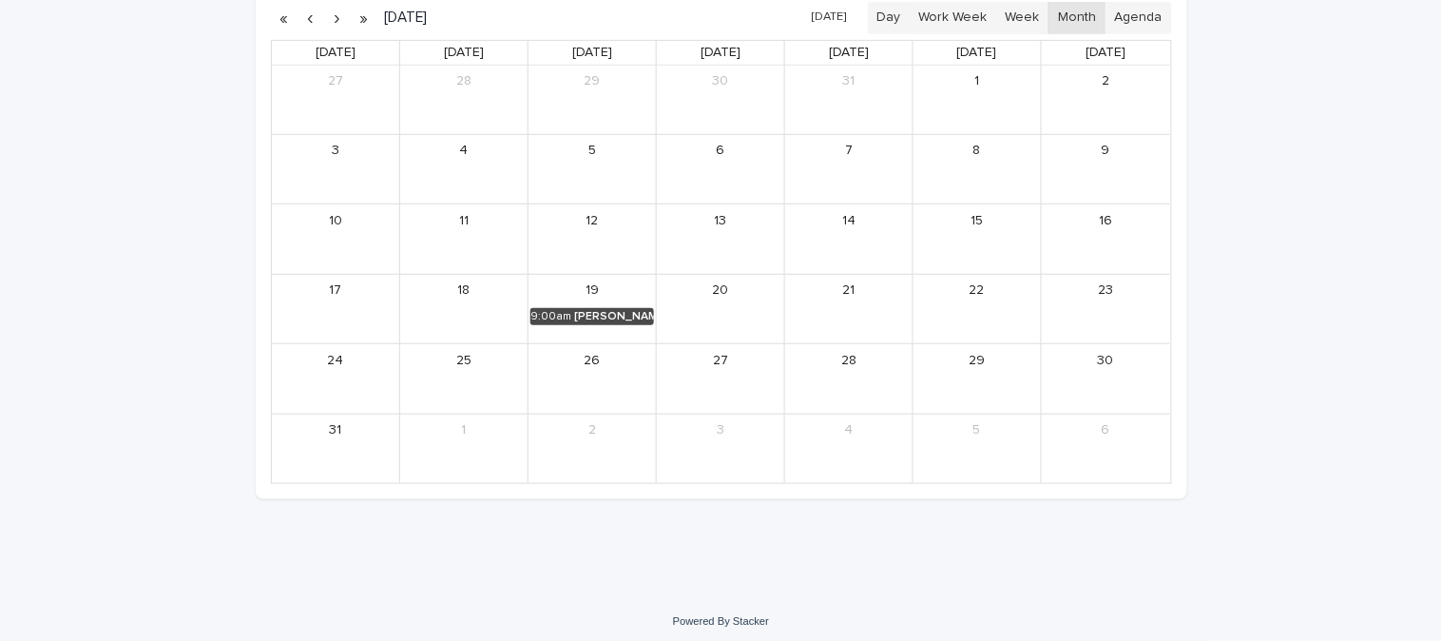
scroll to position [220, 0]
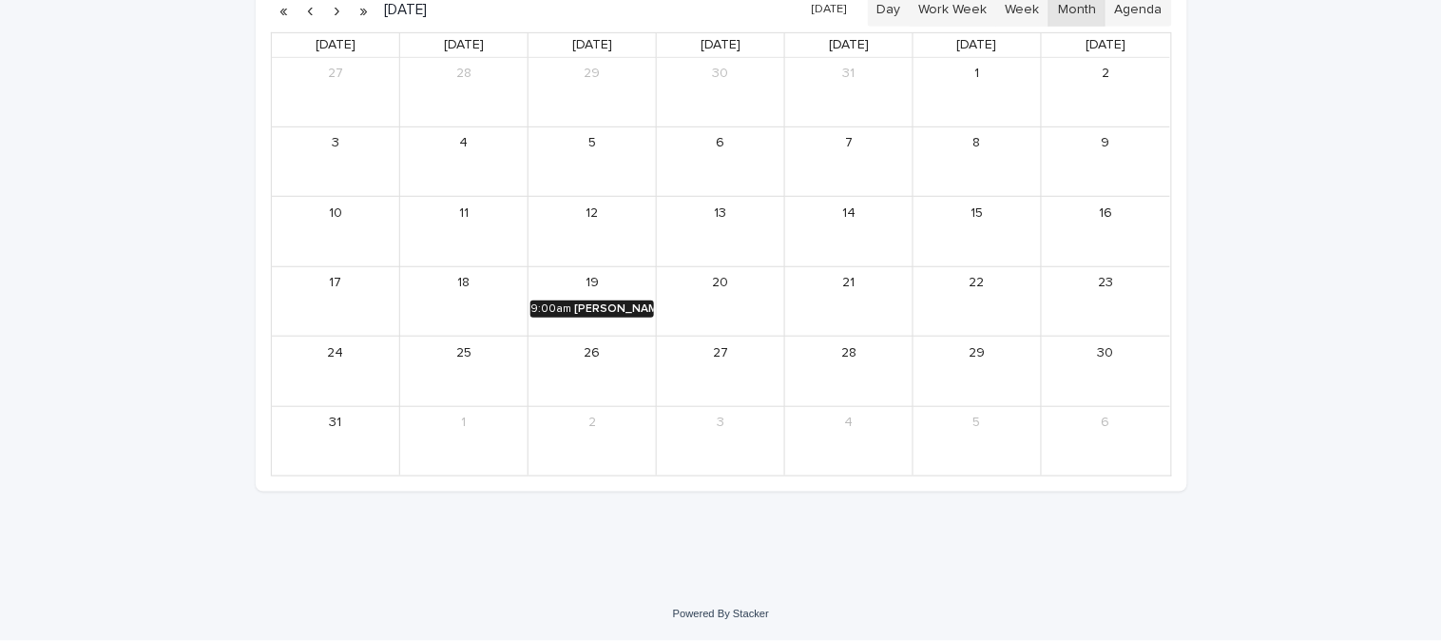
click at [574, 311] on div "[PERSON_NAME] [PERSON_NAME]" at bounding box center [614, 308] width 80 height 13
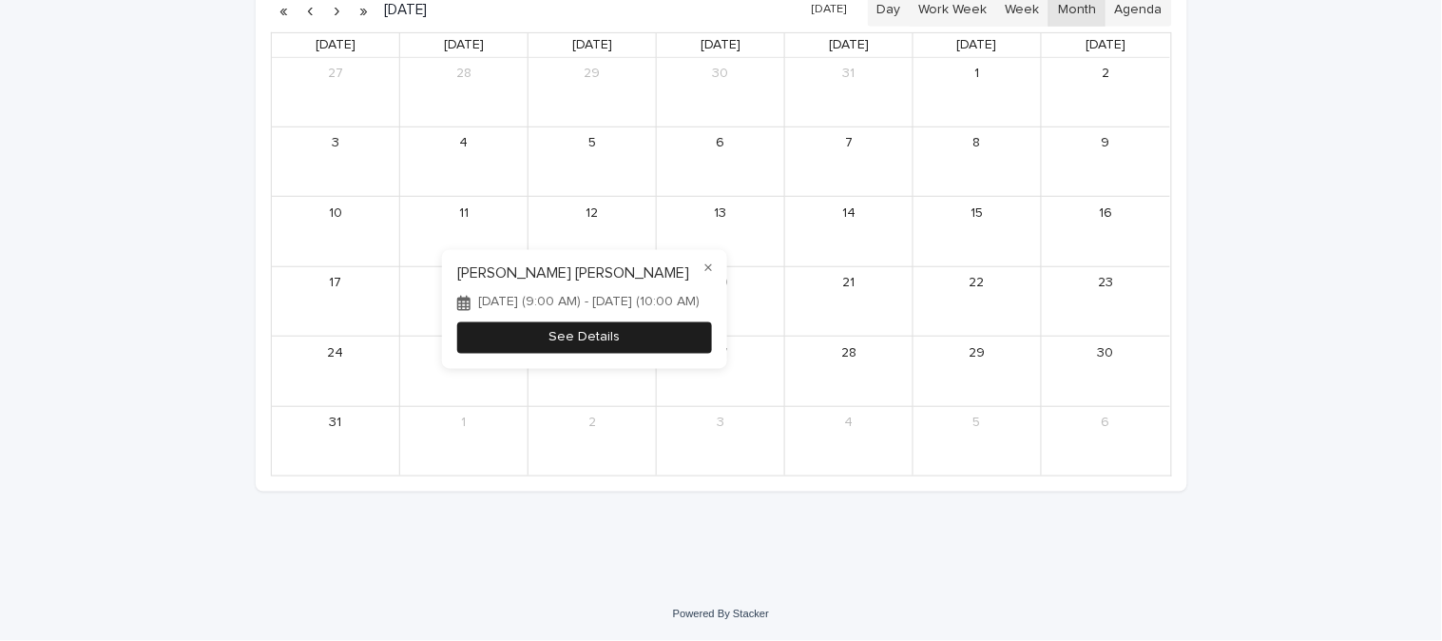
click at [586, 325] on button "See Details" at bounding box center [584, 337] width 255 height 31
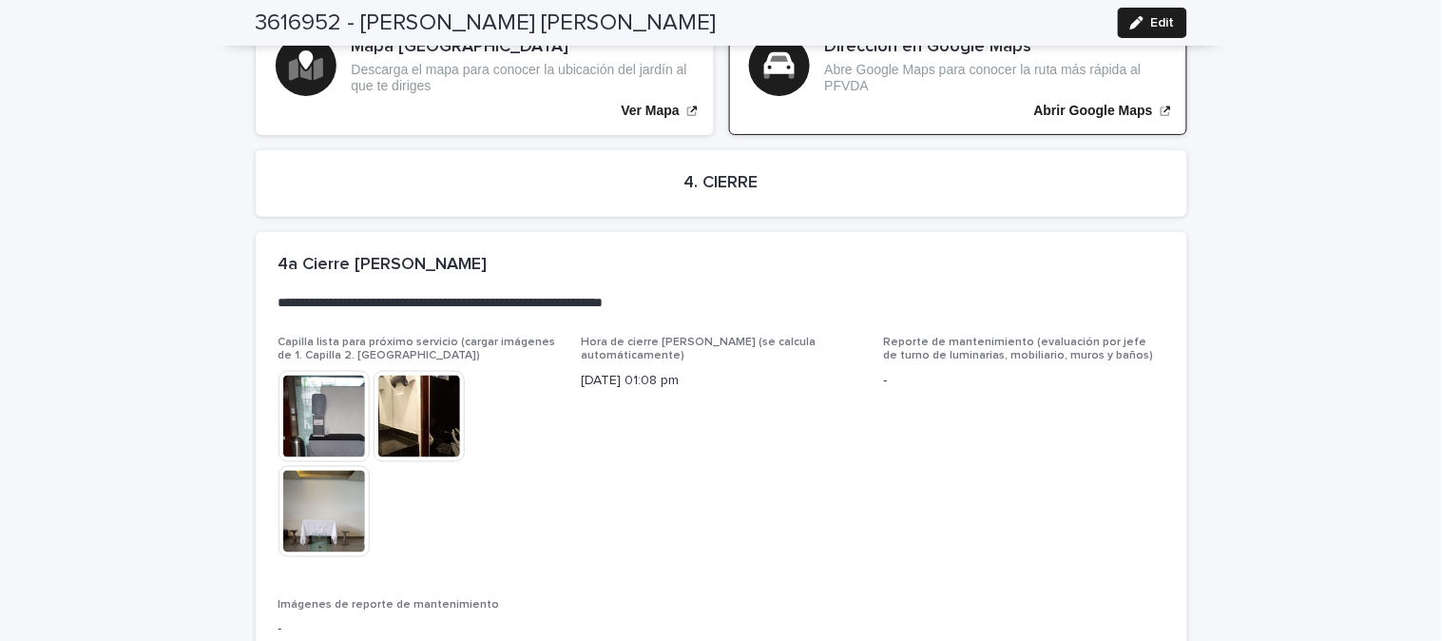
scroll to position [4418, 0]
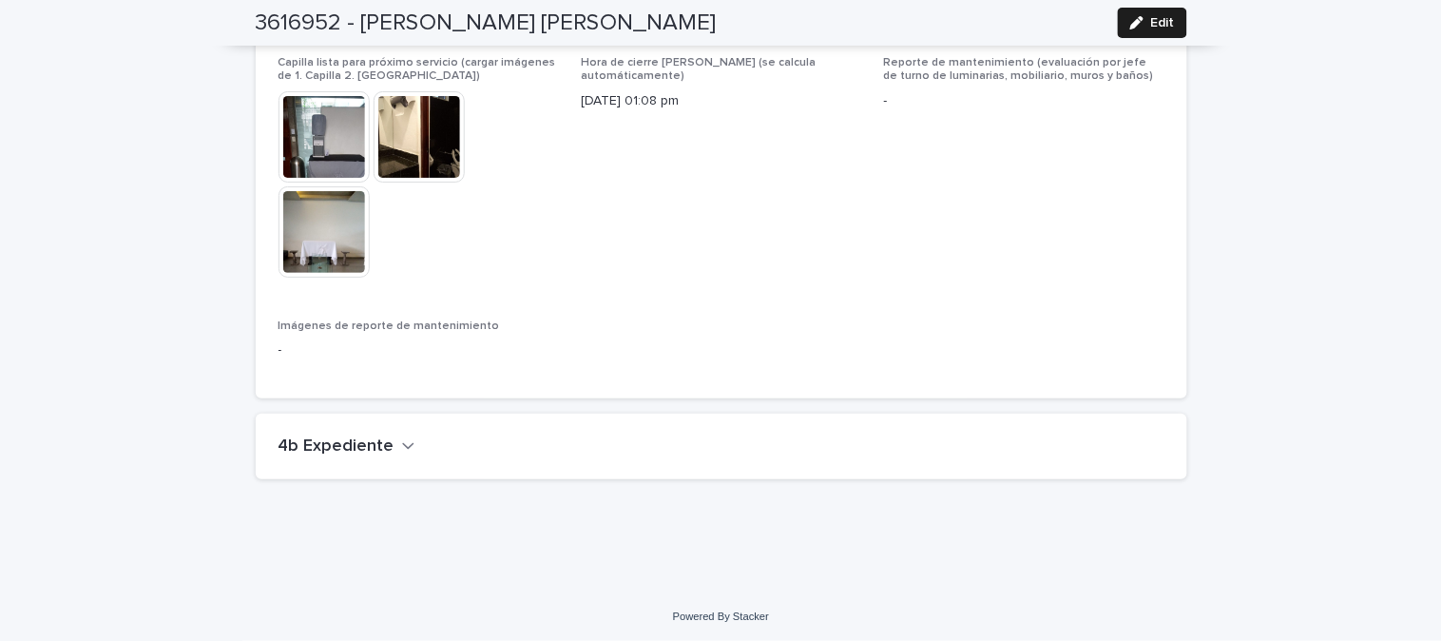
click at [402, 437] on icon "button" at bounding box center [408, 445] width 13 height 17
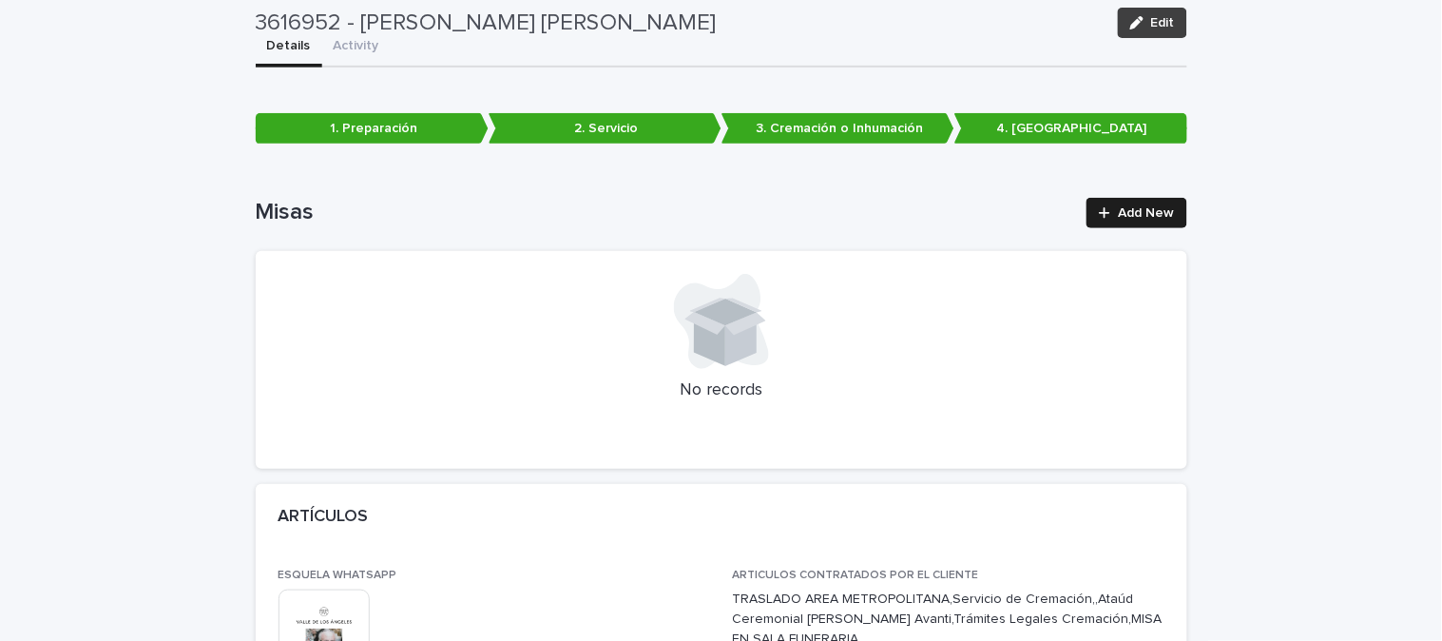
scroll to position [0, 0]
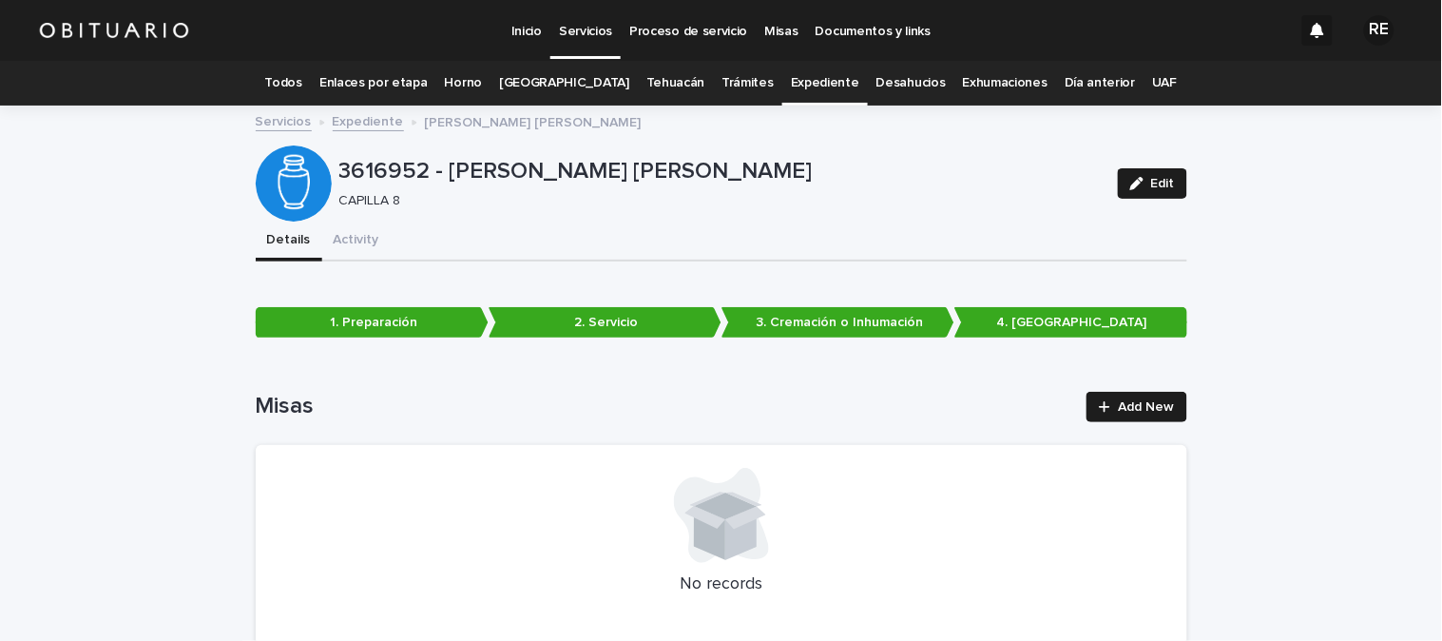
click at [791, 77] on link "Expediente" at bounding box center [825, 83] width 68 height 45
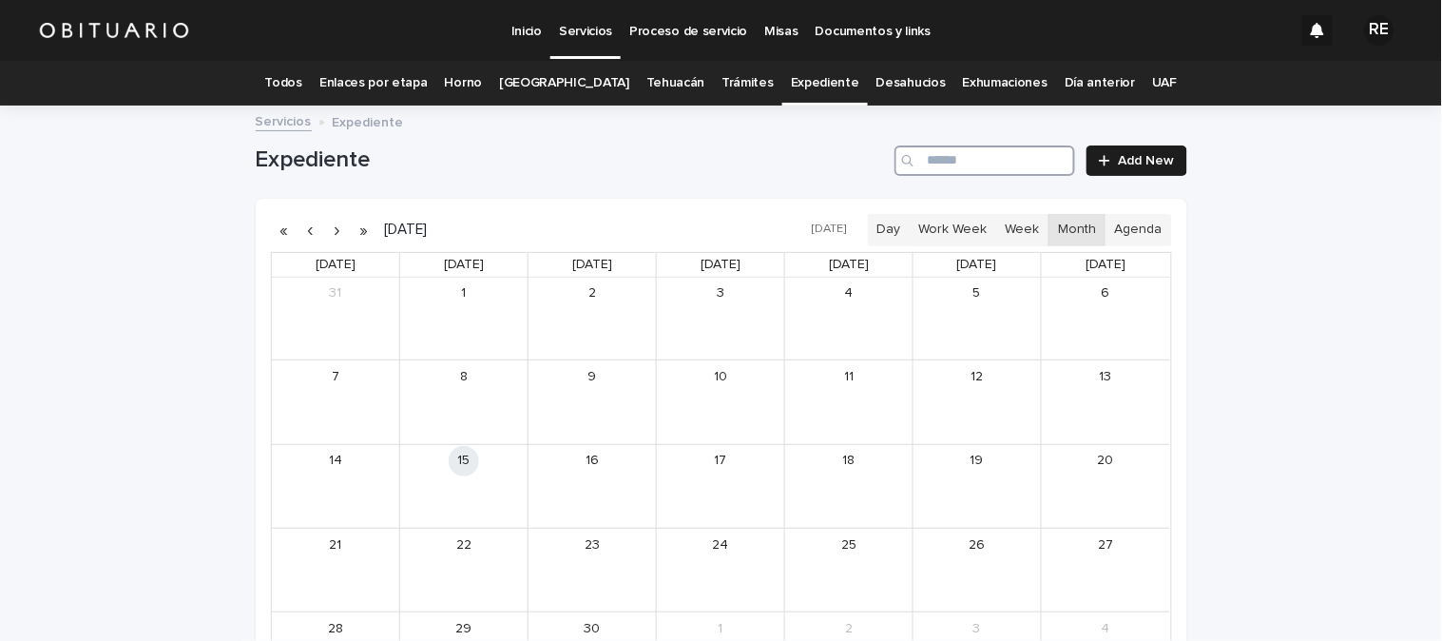
click at [994, 152] on input "Search" at bounding box center [984, 160] width 181 height 30
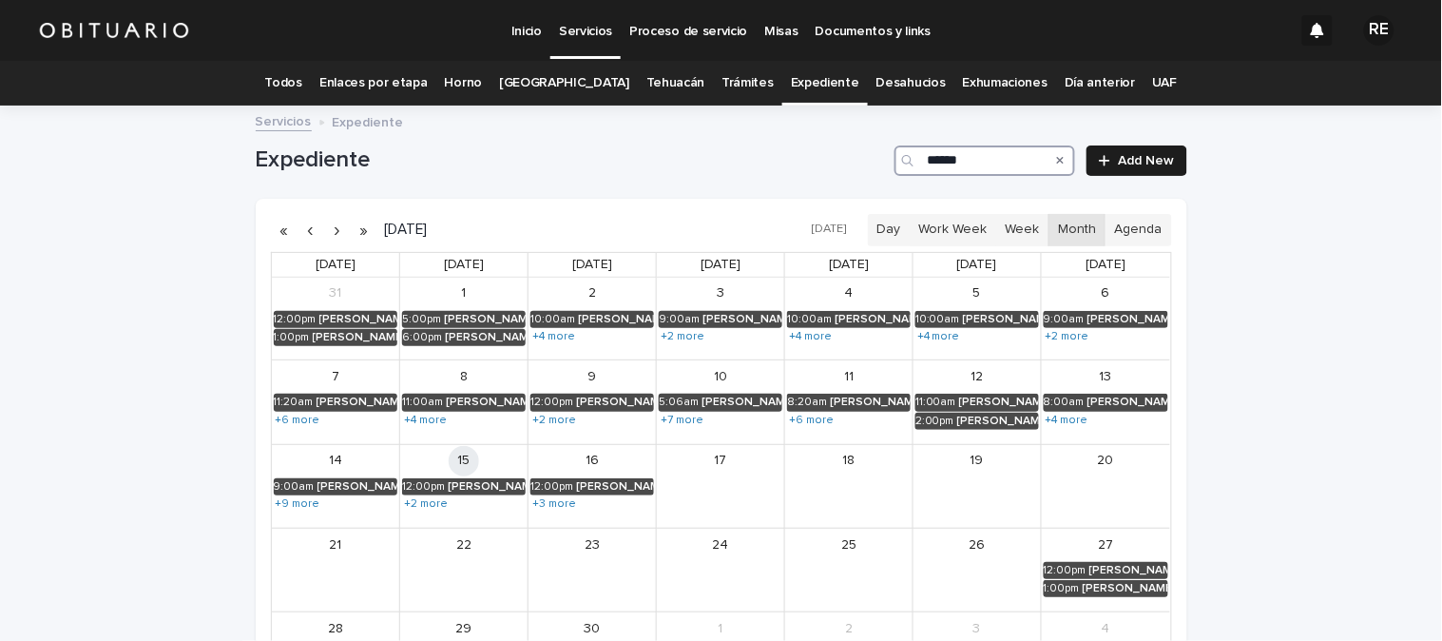
type input "*******"
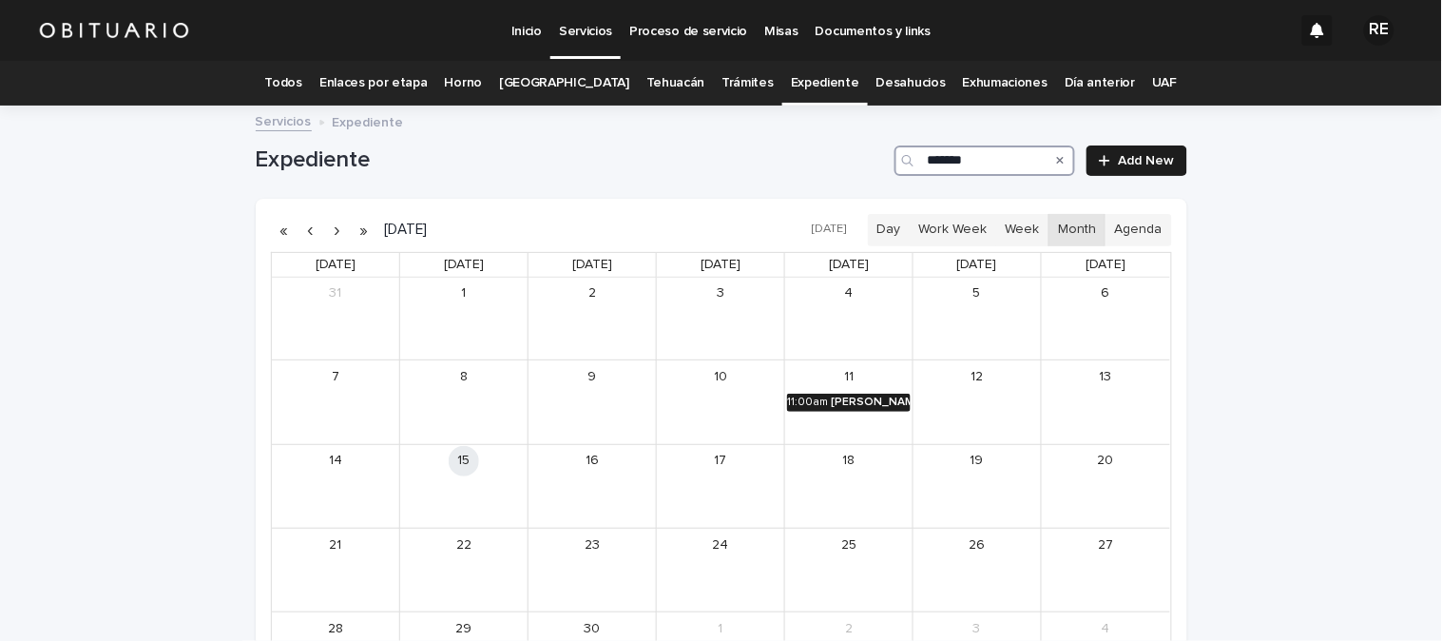
click at [856, 395] on div "[PERSON_NAME] [US_STATE]" at bounding box center [871, 401] width 80 height 13
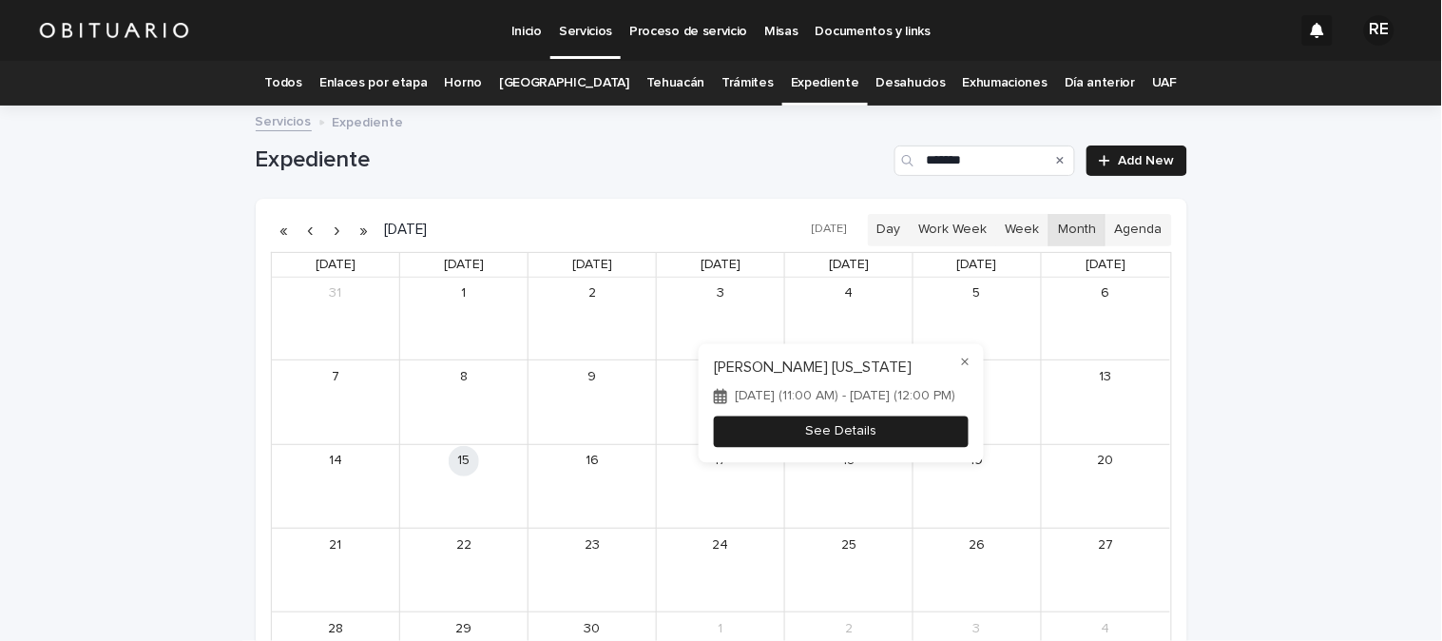
click at [844, 441] on button "See Details" at bounding box center [841, 430] width 255 height 31
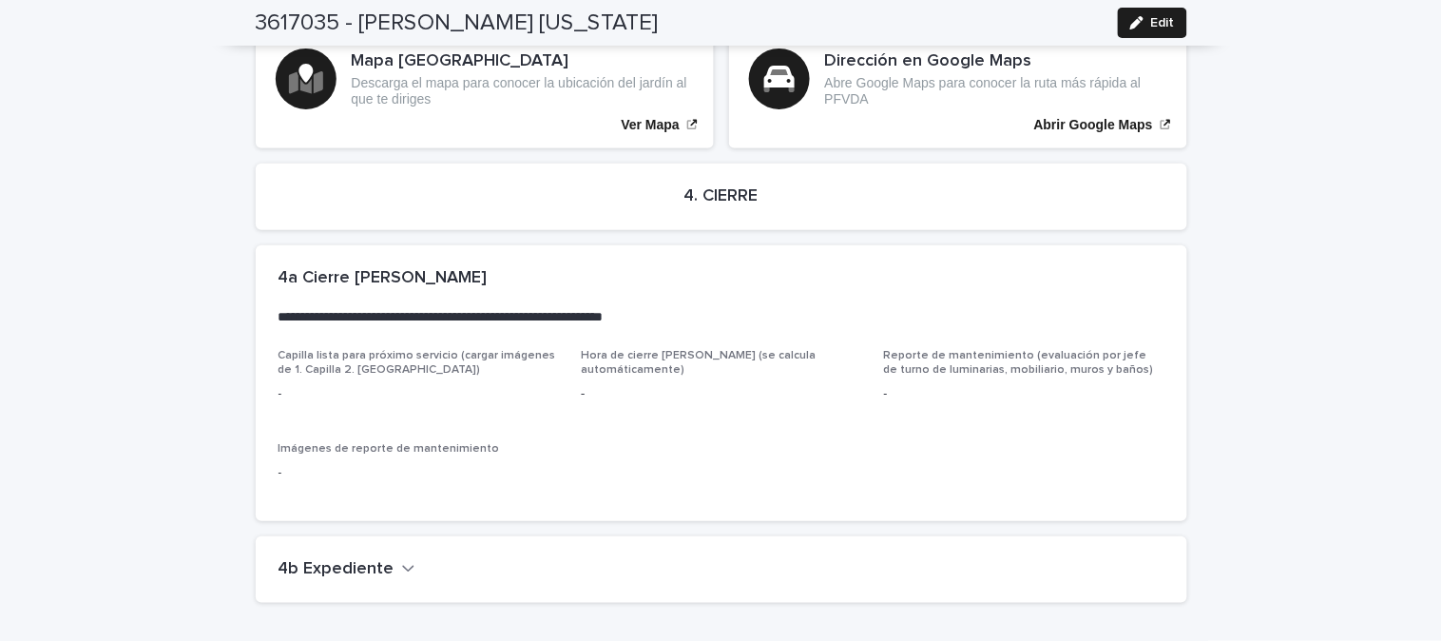
scroll to position [3935, 0]
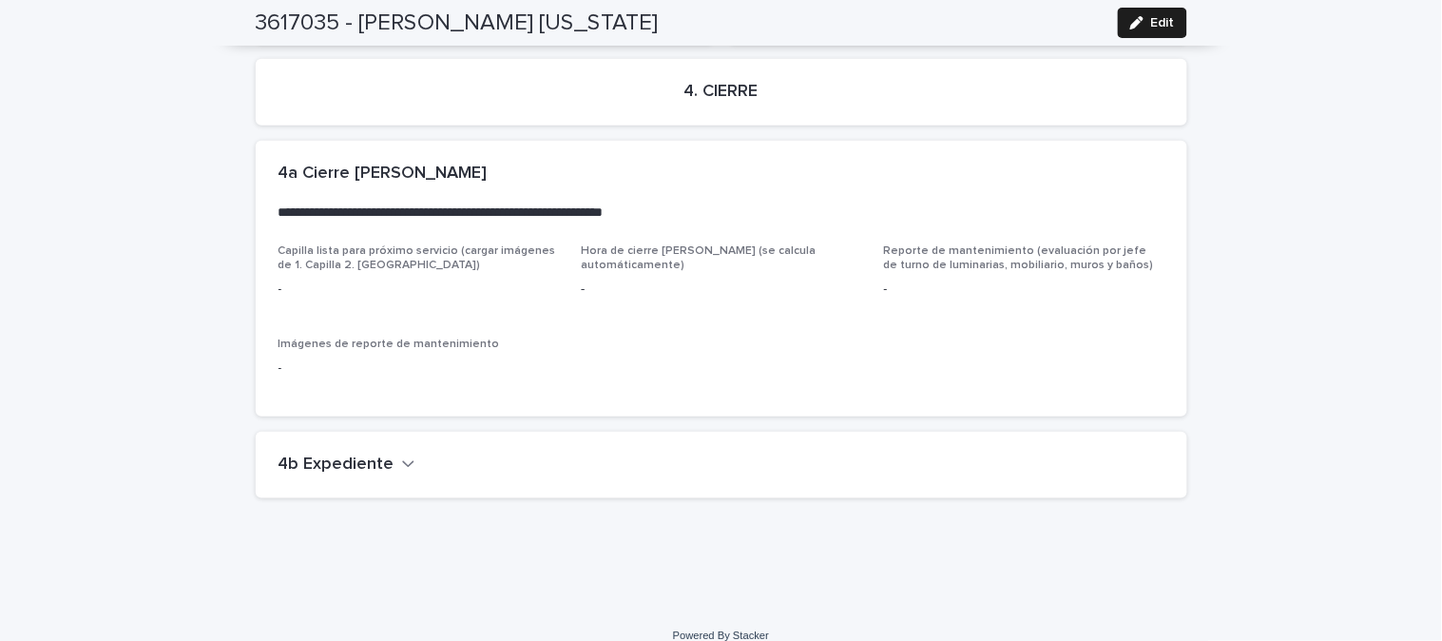
click at [386, 454] on button "4b Expediente" at bounding box center [346, 464] width 137 height 21
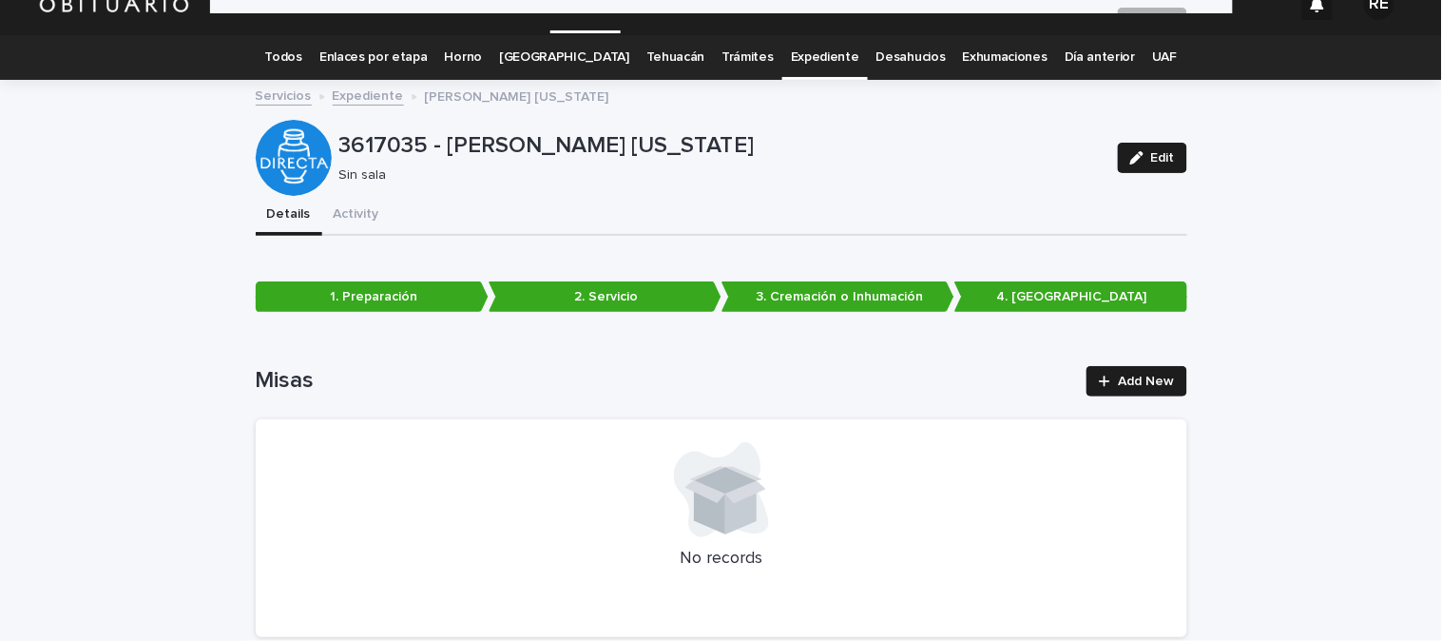
scroll to position [0, 0]
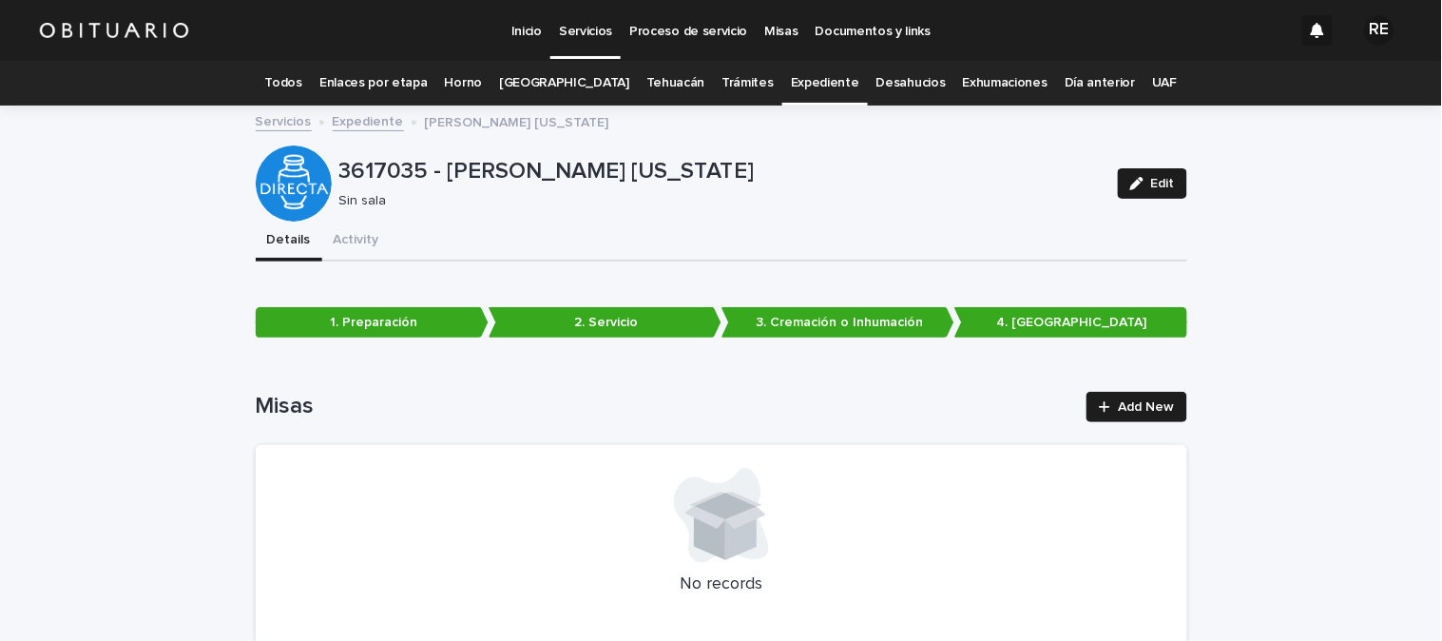
click at [302, 76] on link "Todos" at bounding box center [283, 83] width 37 height 45
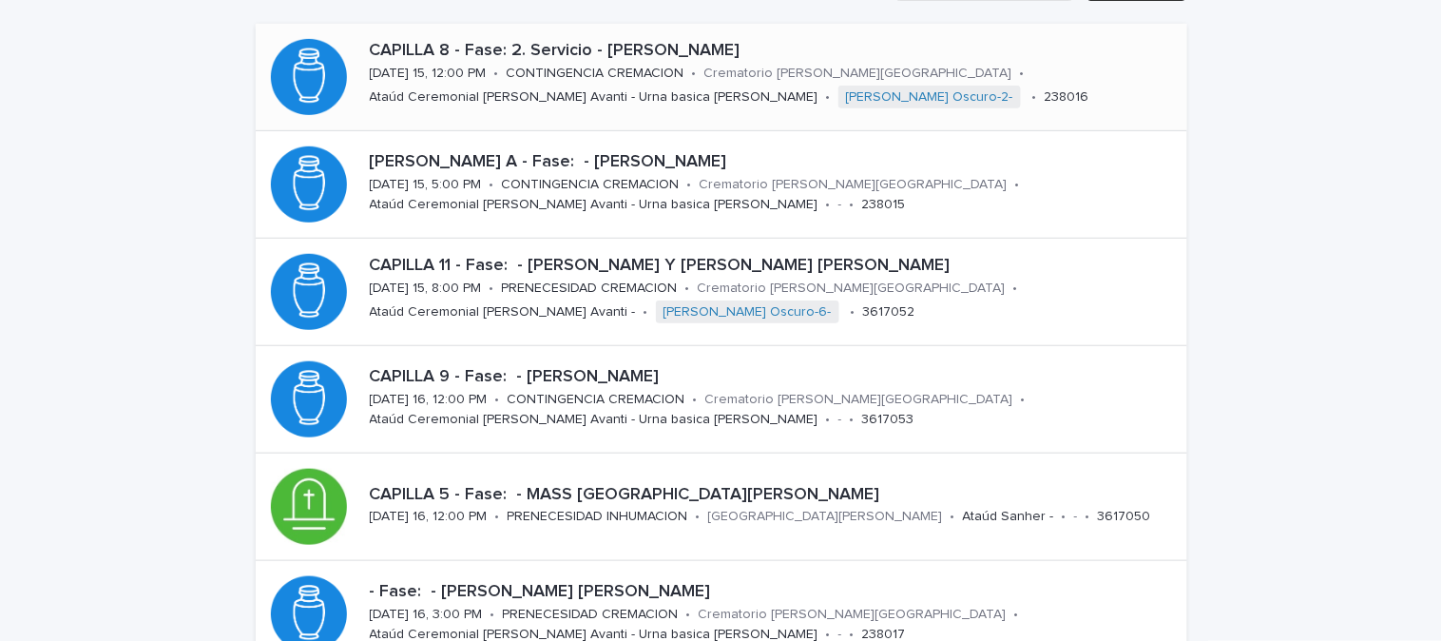
scroll to position [211, 0]
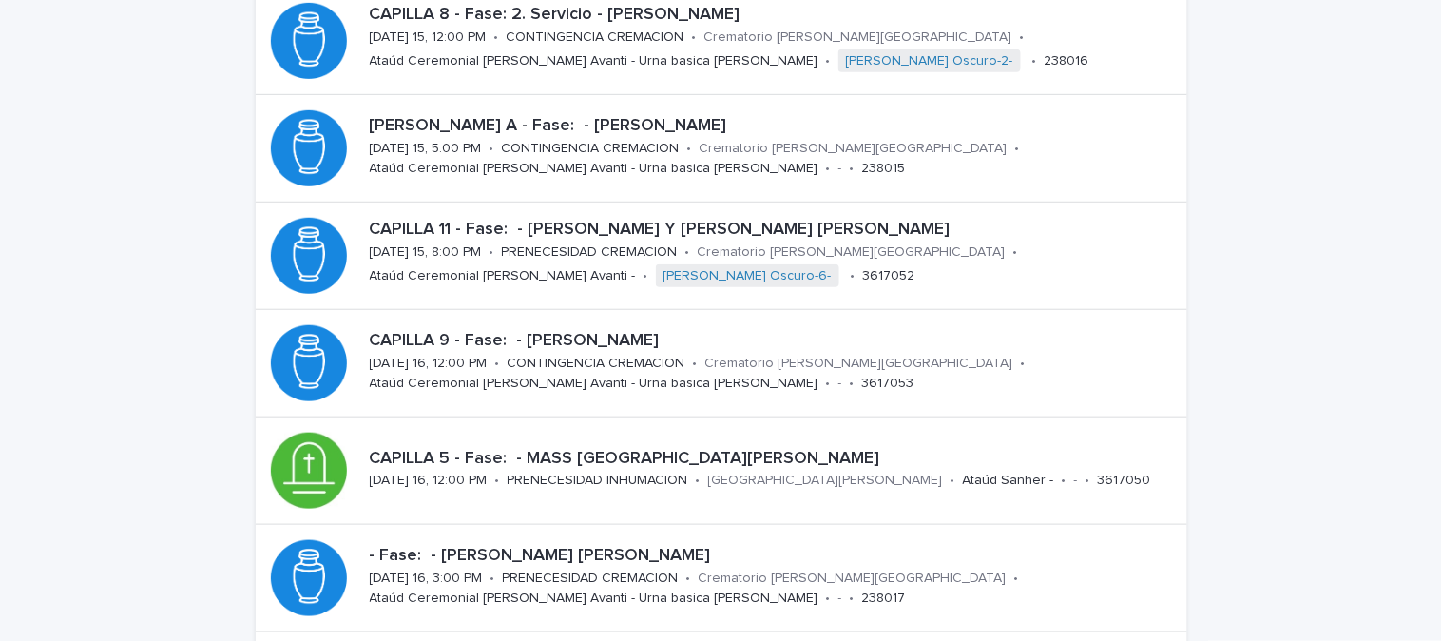
click at [144, 242] on div "Loading... Saving… Loading... Saving… Obituario Add New CAPILLA 8 - Fase: 2. Se…" at bounding box center [721, 396] width 1442 height 1001
click at [1297, 71] on div "Loading... Saving… Loading... Saving… Obituario Add New CAPILLA 8 - Fase: 2. Se…" at bounding box center [721, 396] width 1442 height 1001
